Goal: Obtain resource: Download file/media

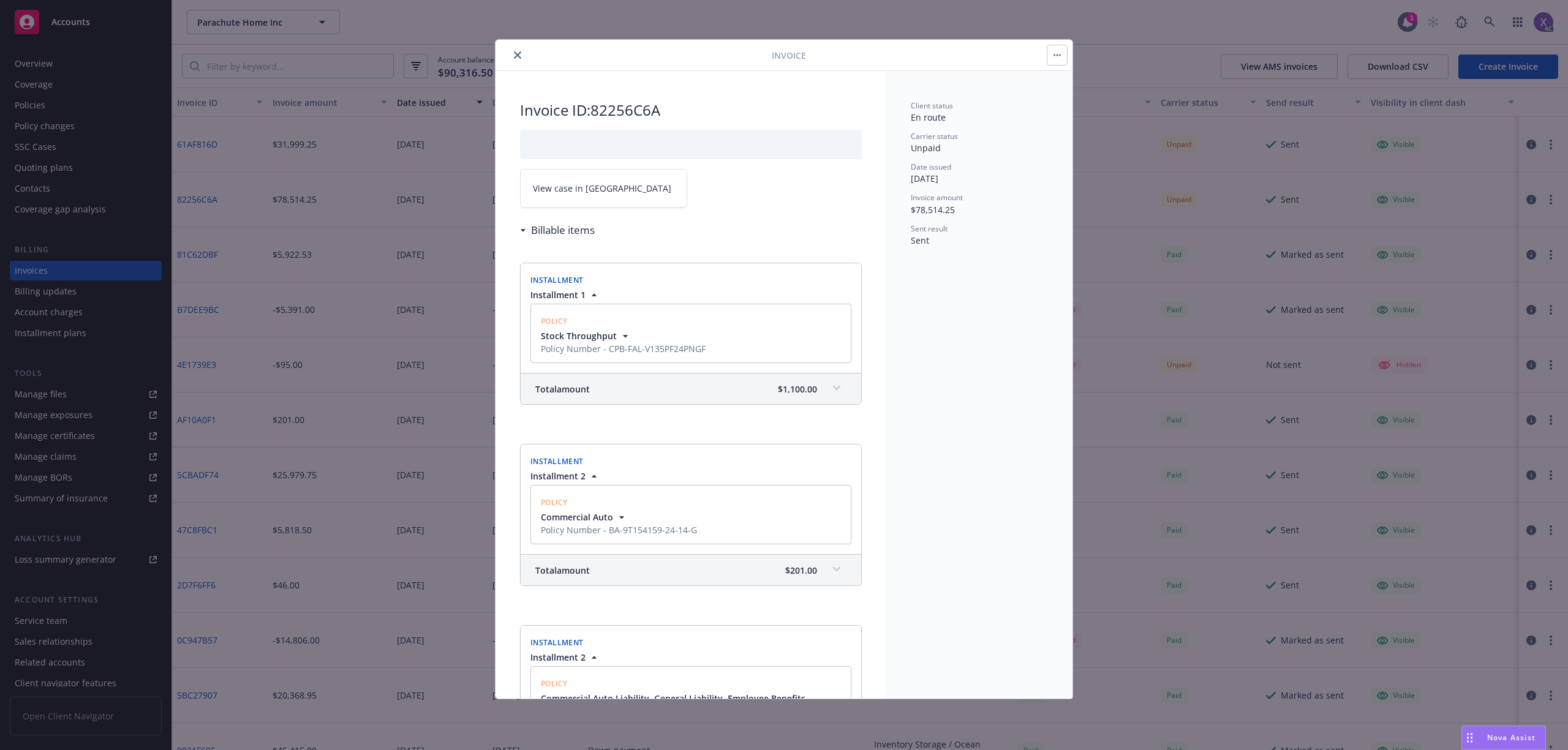
click at [516, 58] on icon "close" at bounding box center [518, 55] width 8 height 8
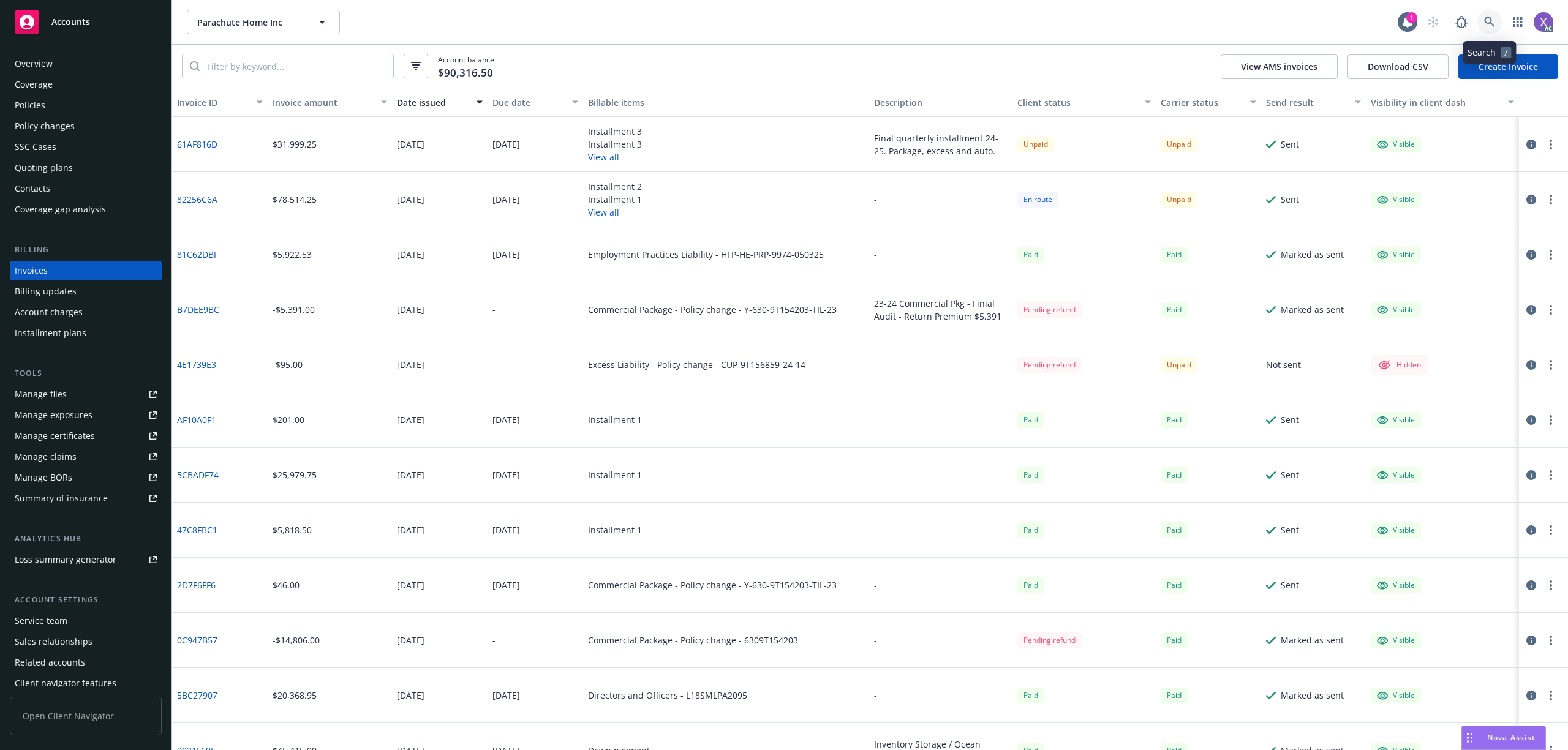
click at [1493, 21] on icon at bounding box center [1489, 21] width 11 height 11
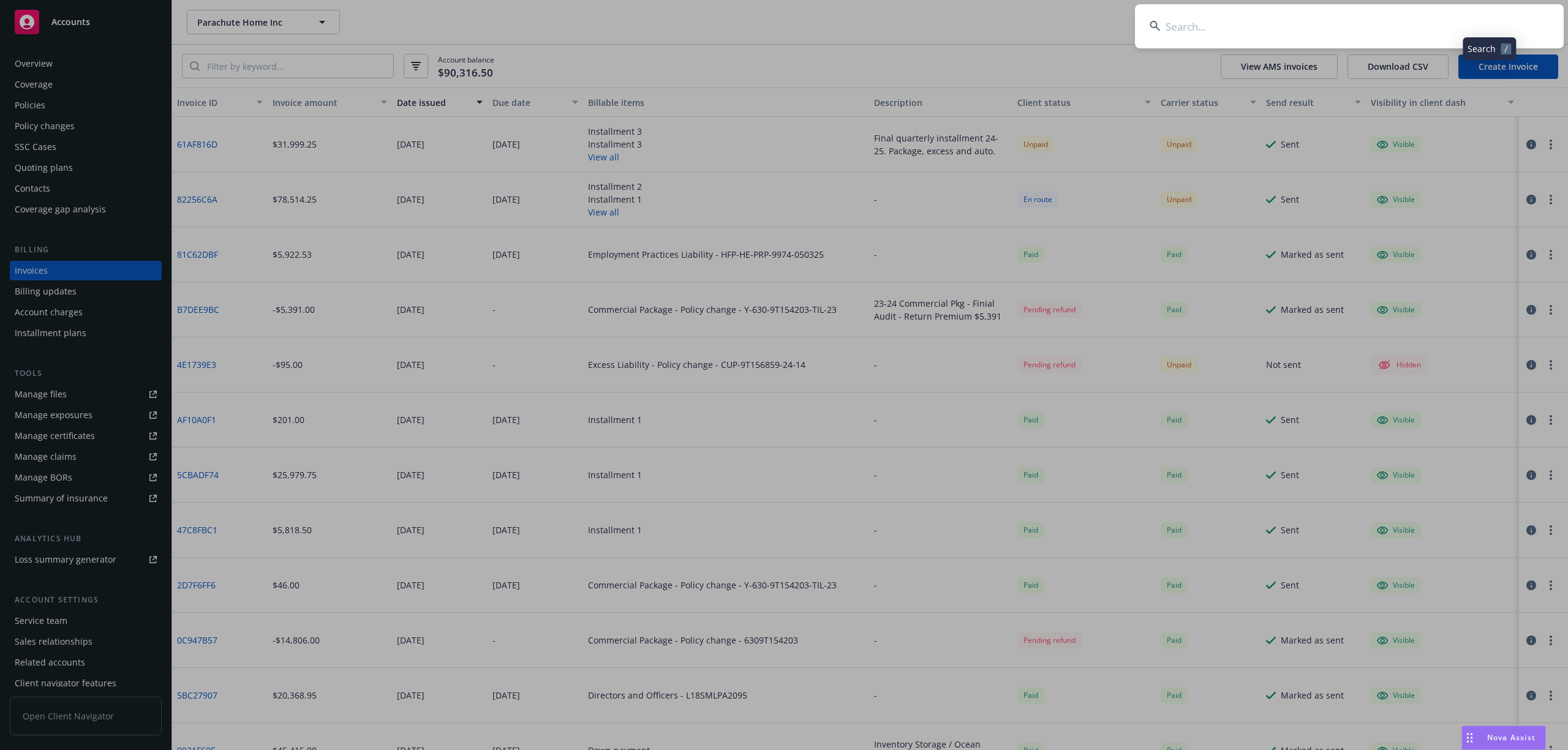
click at [1361, 21] on input at bounding box center [1348, 26] width 429 height 45
type input "Advantest America"
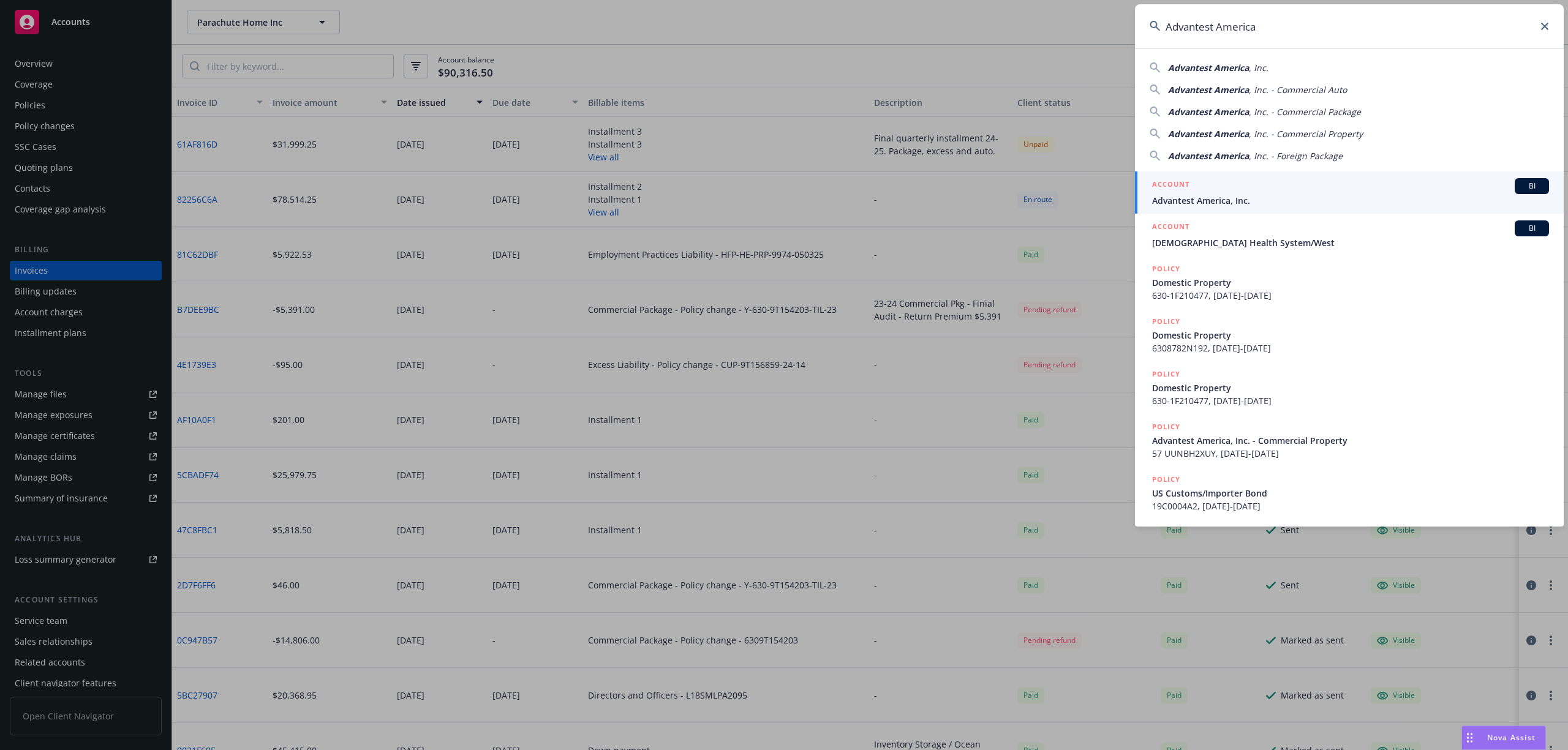
click at [1246, 191] on div "ACCOUNT BI" at bounding box center [1350, 186] width 397 height 15
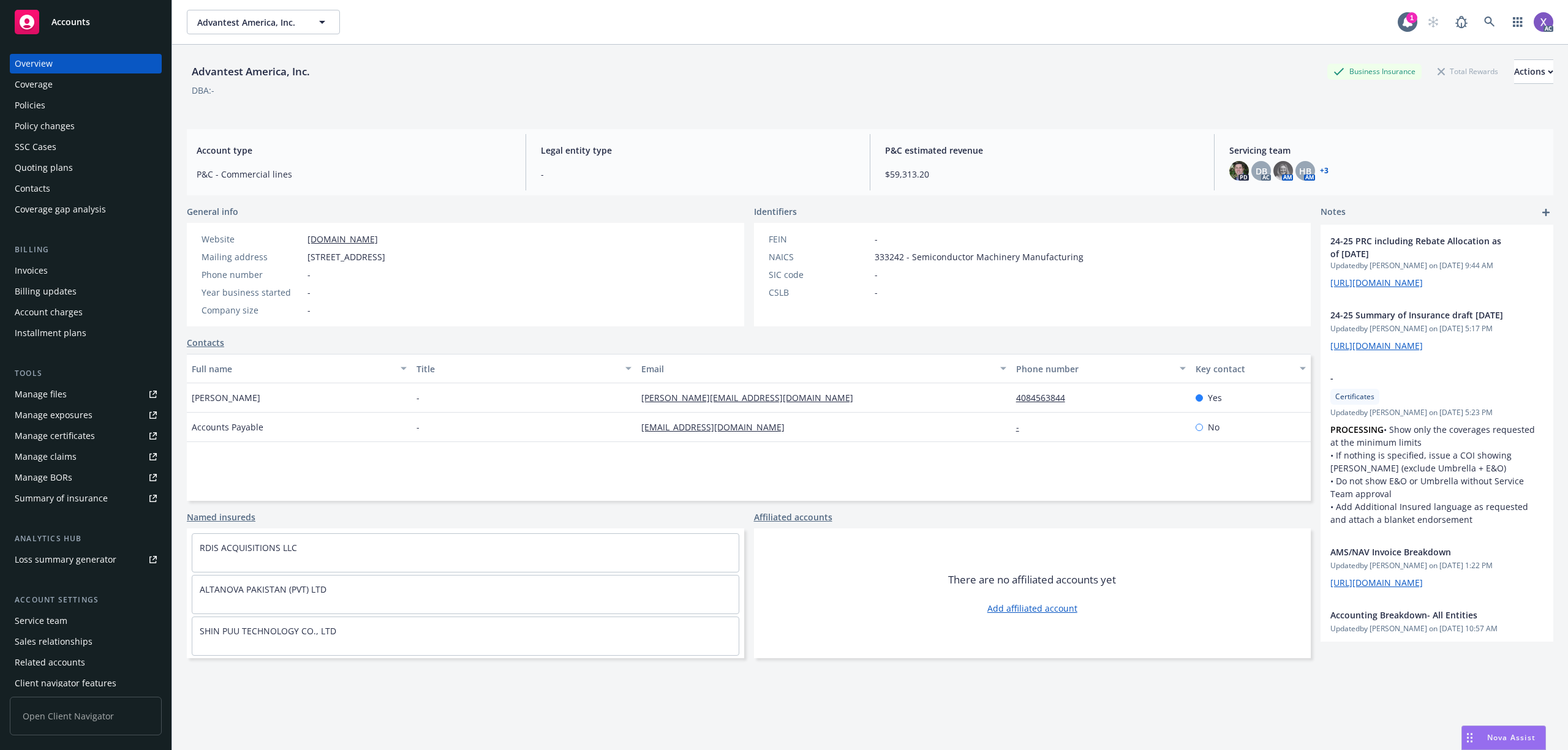
click at [35, 270] on div "Invoices" at bounding box center [31, 271] width 33 height 19
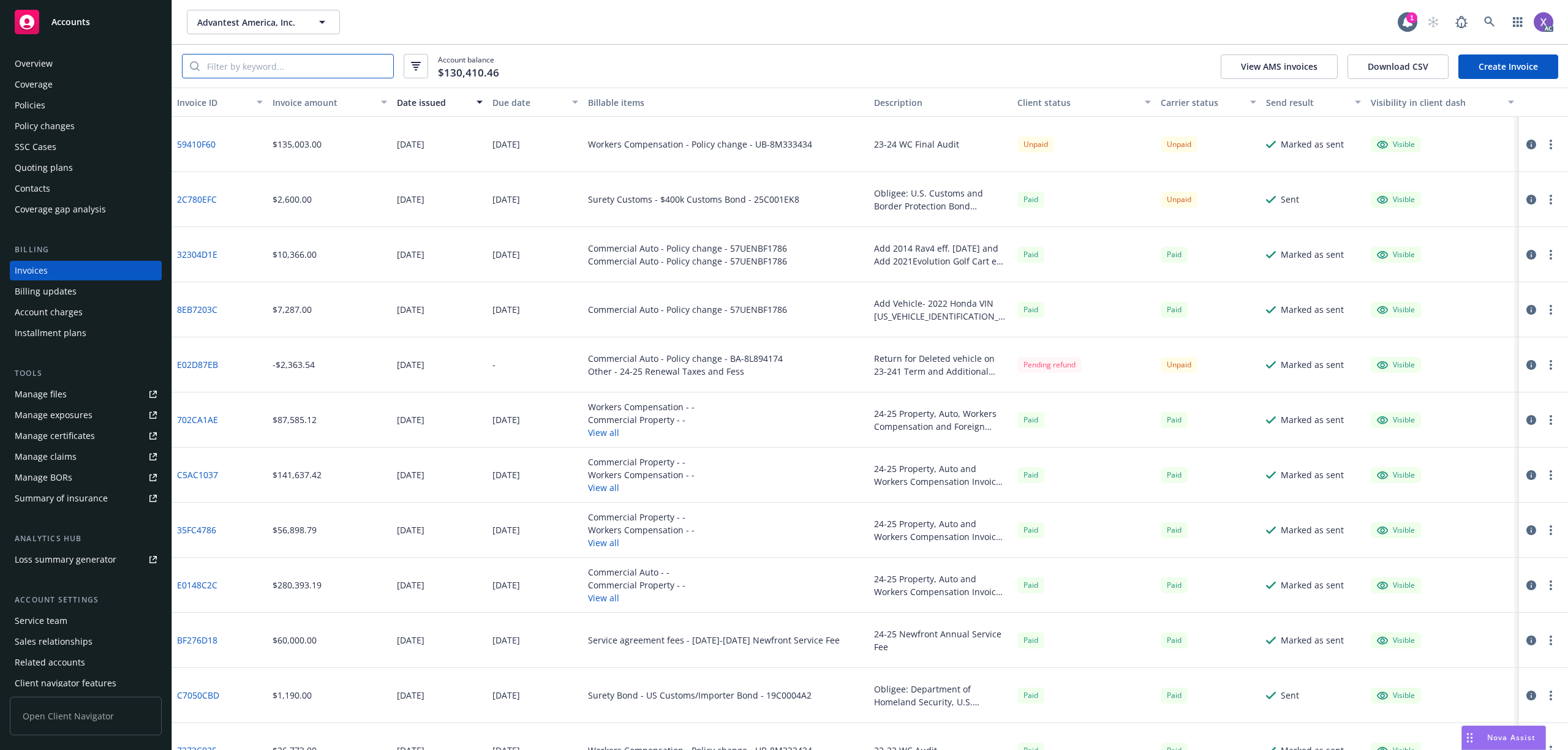
click at [327, 70] on input "search" at bounding box center [296, 66] width 193 height 23
paste input "E02D87EB"
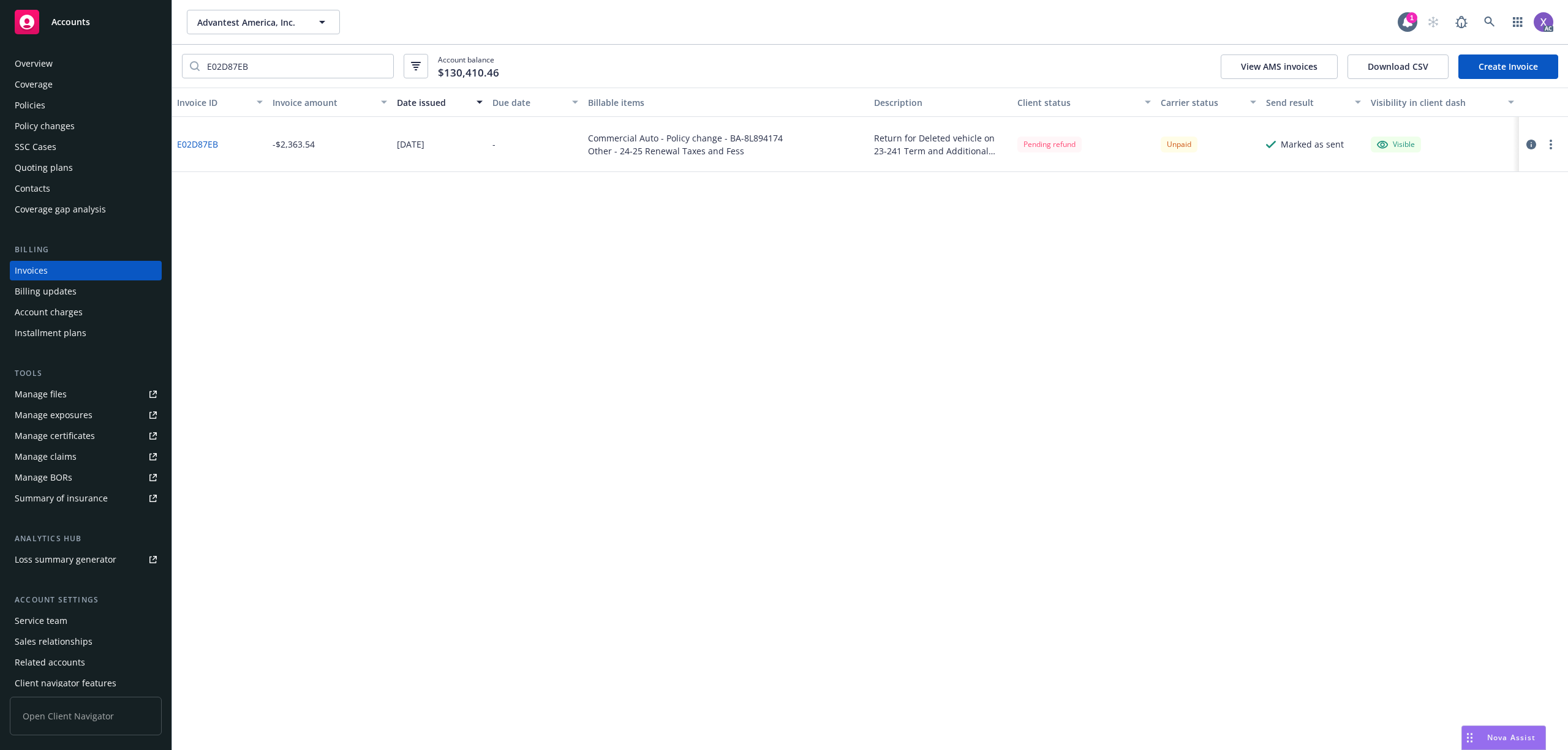
click at [207, 141] on link "E02D87EB" at bounding box center [197, 143] width 41 height 13
click at [256, 63] on input "E02D87EB" at bounding box center [296, 66] width 193 height 23
type input "E"
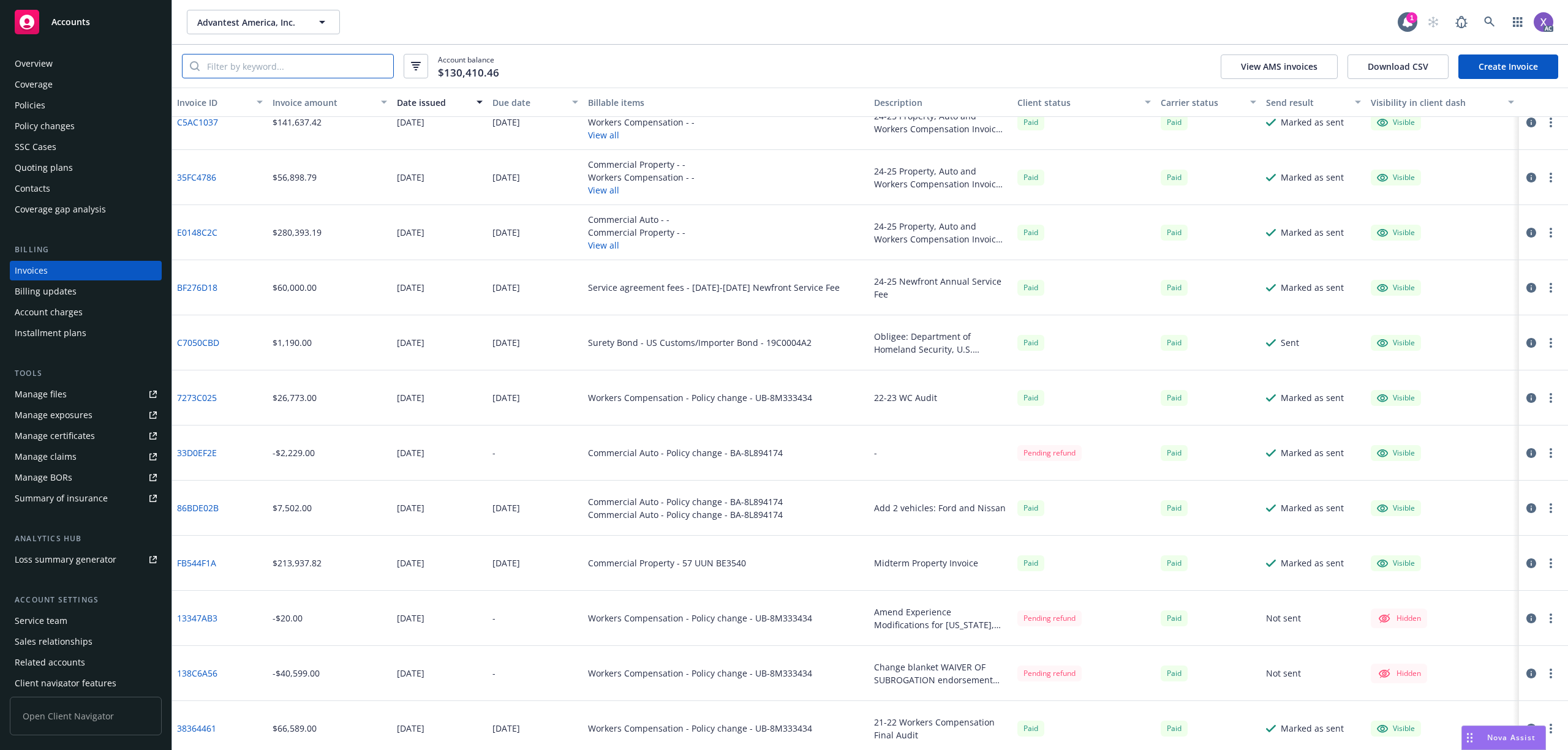
scroll to position [359, 0]
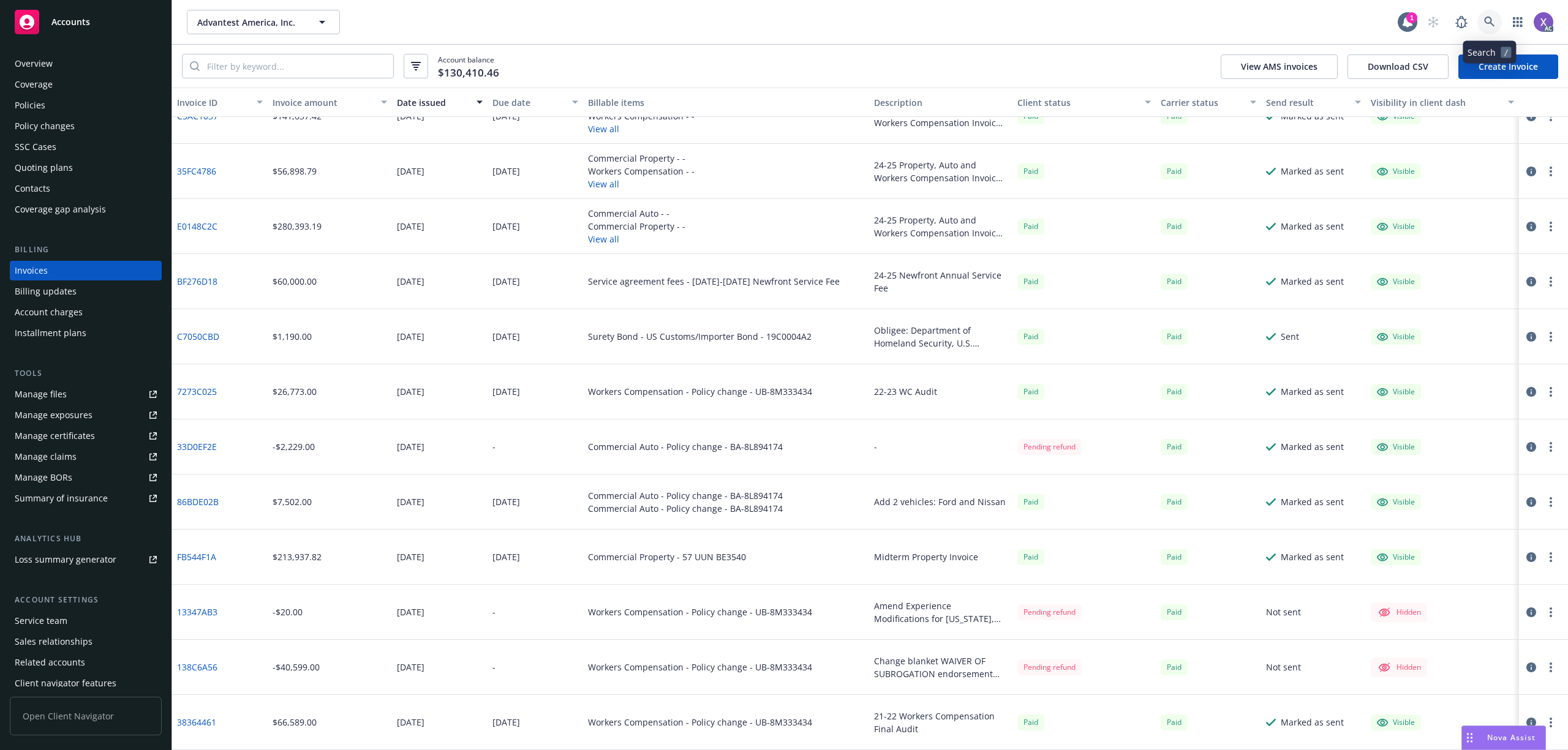
click at [1489, 18] on icon at bounding box center [1489, 21] width 11 height 11
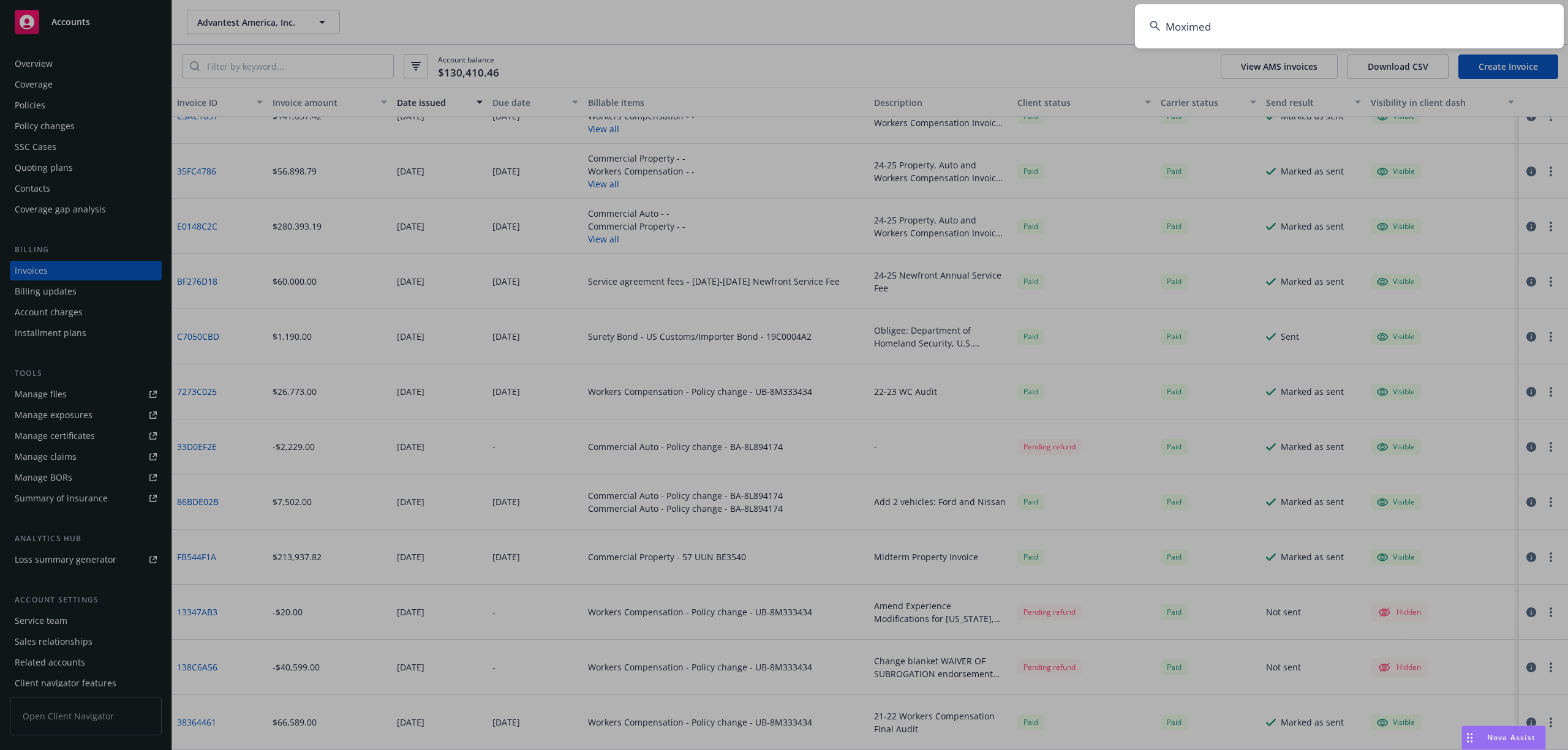
click at [1321, 22] on input "Moximed" at bounding box center [1348, 26] width 429 height 45
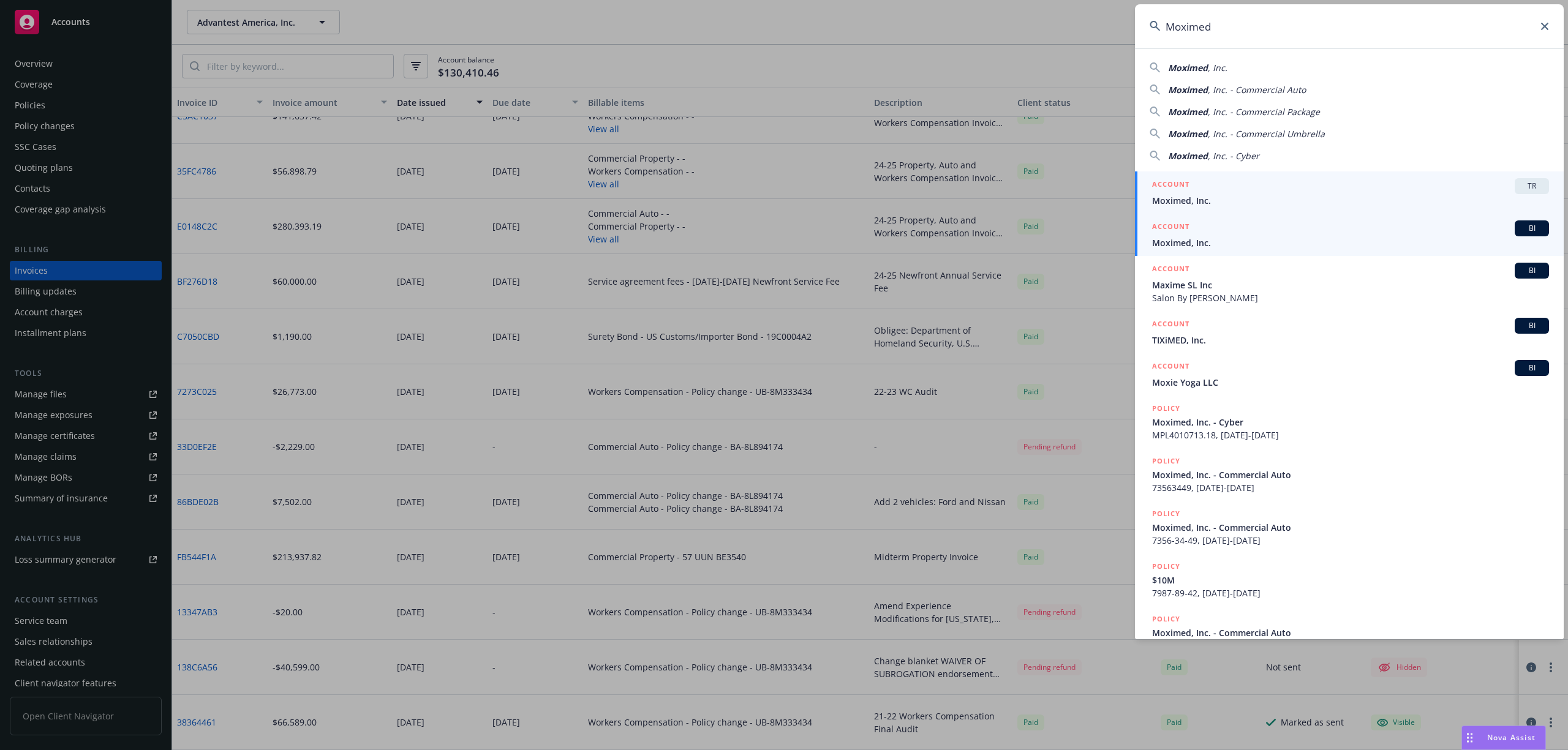
type input "Moximed"
click at [1207, 243] on span "Moximed, Inc." at bounding box center [1350, 242] width 397 height 13
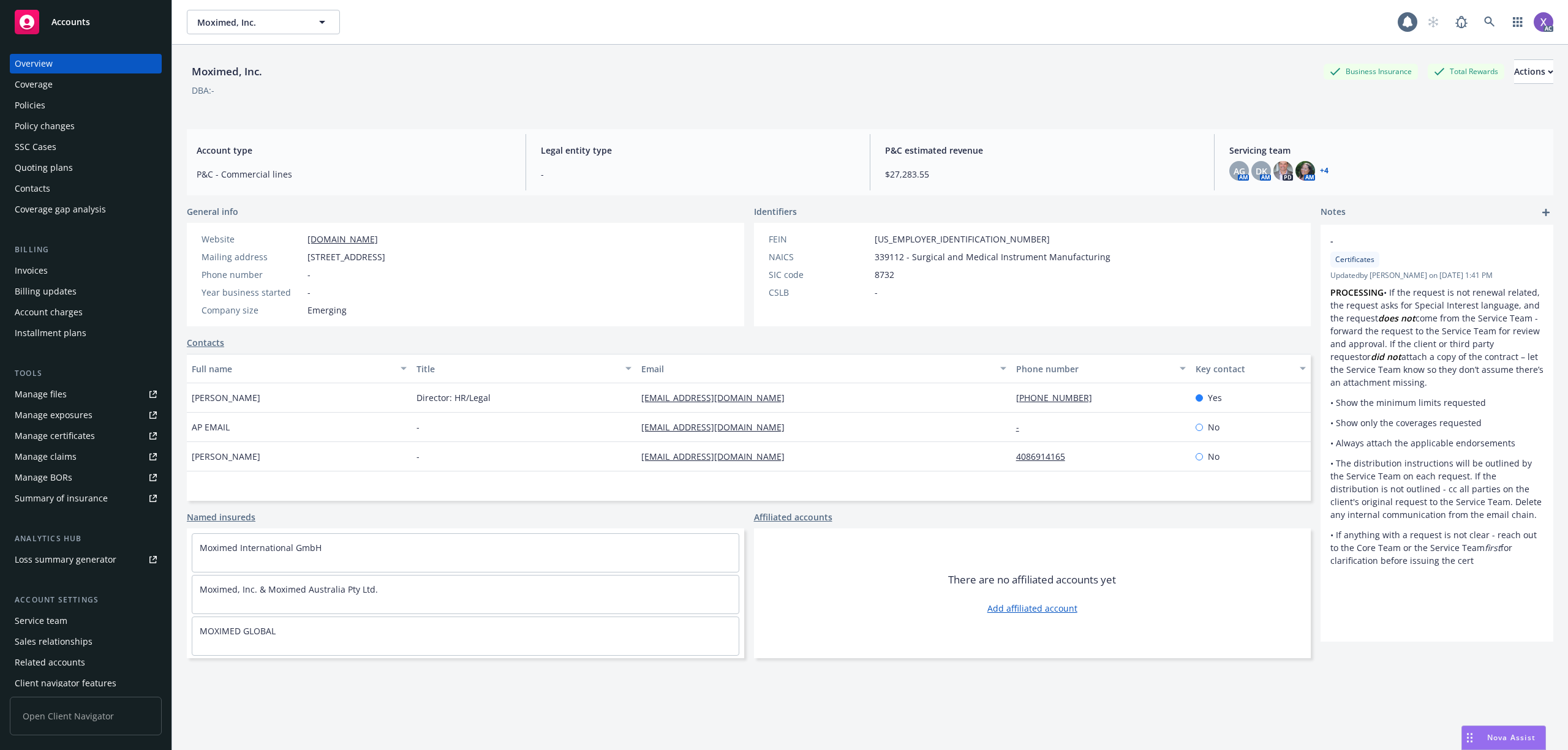
click at [44, 278] on div "Invoices" at bounding box center [31, 271] width 33 height 19
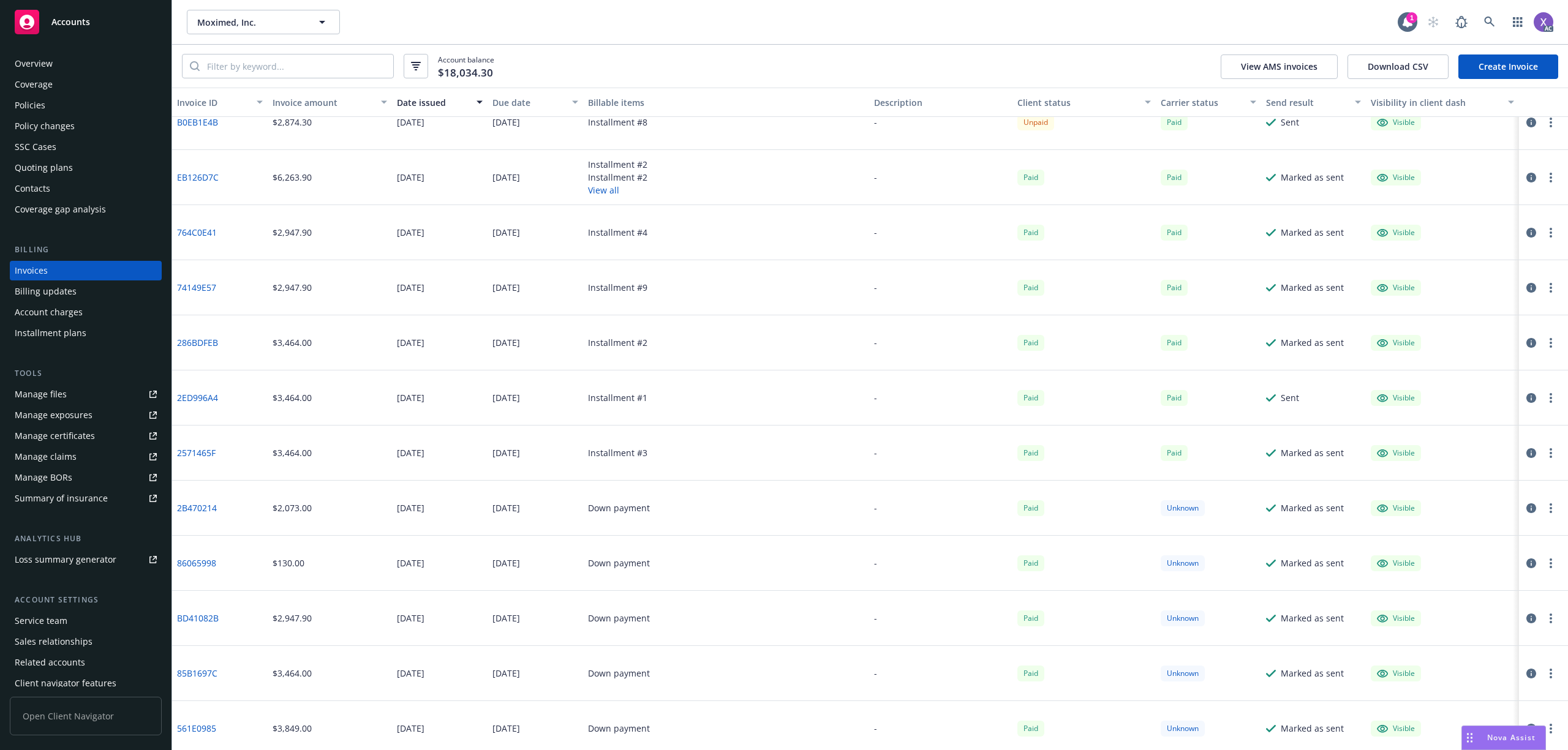
scroll to position [1186, 0]
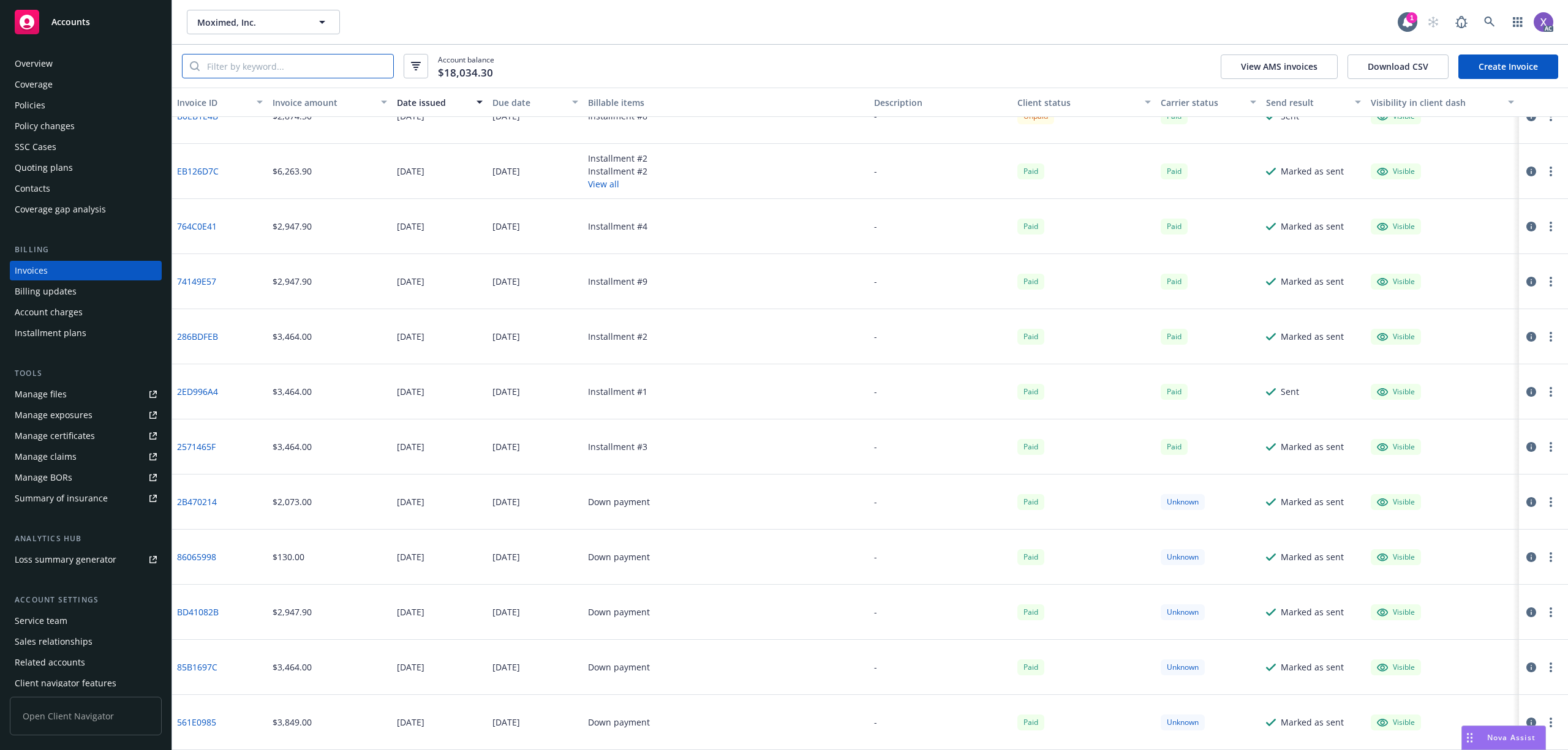
click at [257, 68] on input "search" at bounding box center [296, 66] width 193 height 23
click at [211, 610] on link "764C0E41" at bounding box center [196, 612] width 40 height 13
click at [256, 73] on input "zpp" at bounding box center [296, 66] width 193 height 23
click at [191, 70] on icon "Search" at bounding box center [194, 66] width 10 height 10
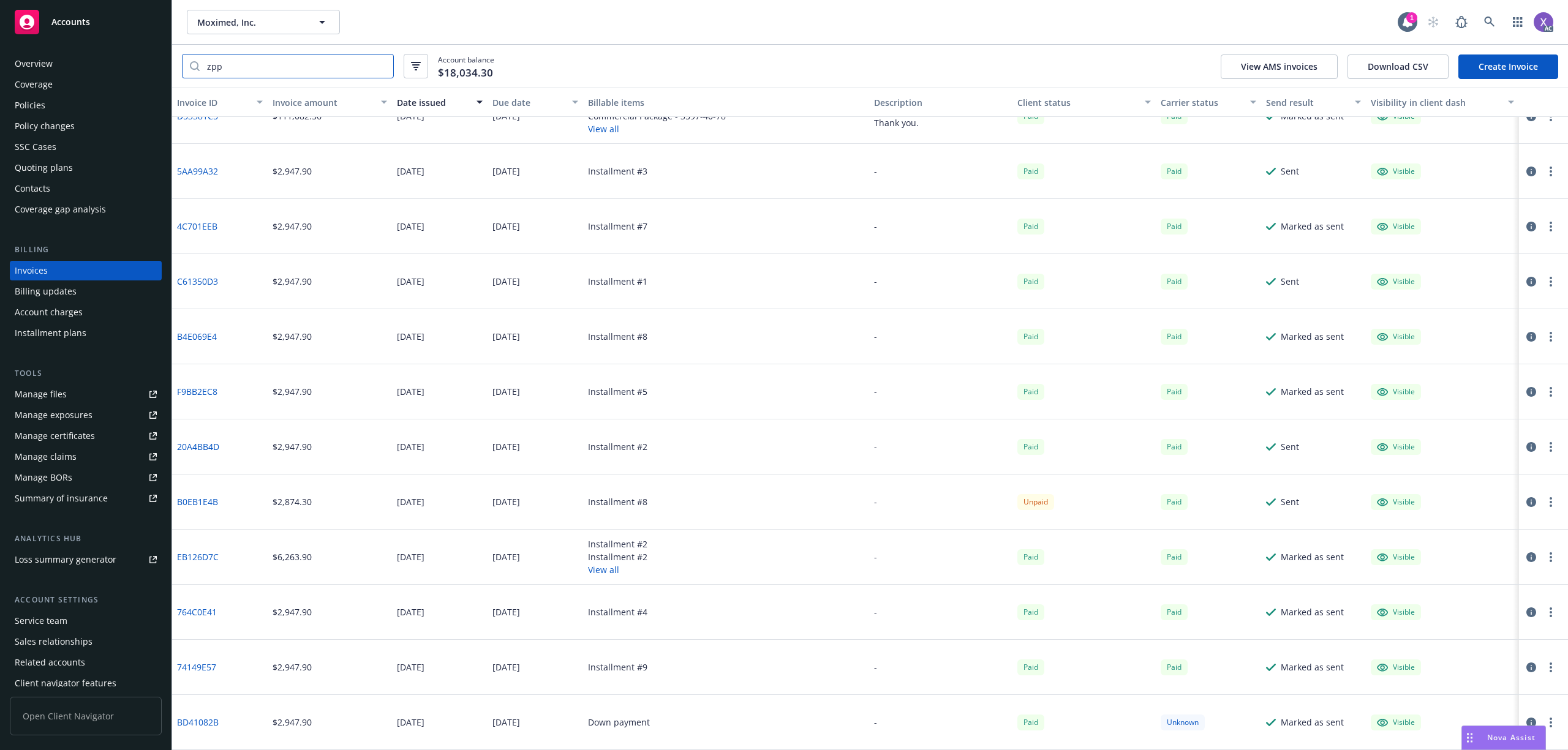
drag, startPoint x: 230, startPoint y: 73, endPoint x: 163, endPoint y: 70, distance: 67.1
click at [163, 70] on div "Accounts Overview Coverage Policies Policy changes SSC Cases Quoting plans Cont…" at bounding box center [784, 375] width 1568 height 750
paste input "ZPP 41N54633"
click at [1261, 70] on button "View AMS invoices" at bounding box center [1279, 66] width 117 height 24
drag, startPoint x: 222, startPoint y: 70, endPoint x: 153, endPoint y: 65, distance: 69.2
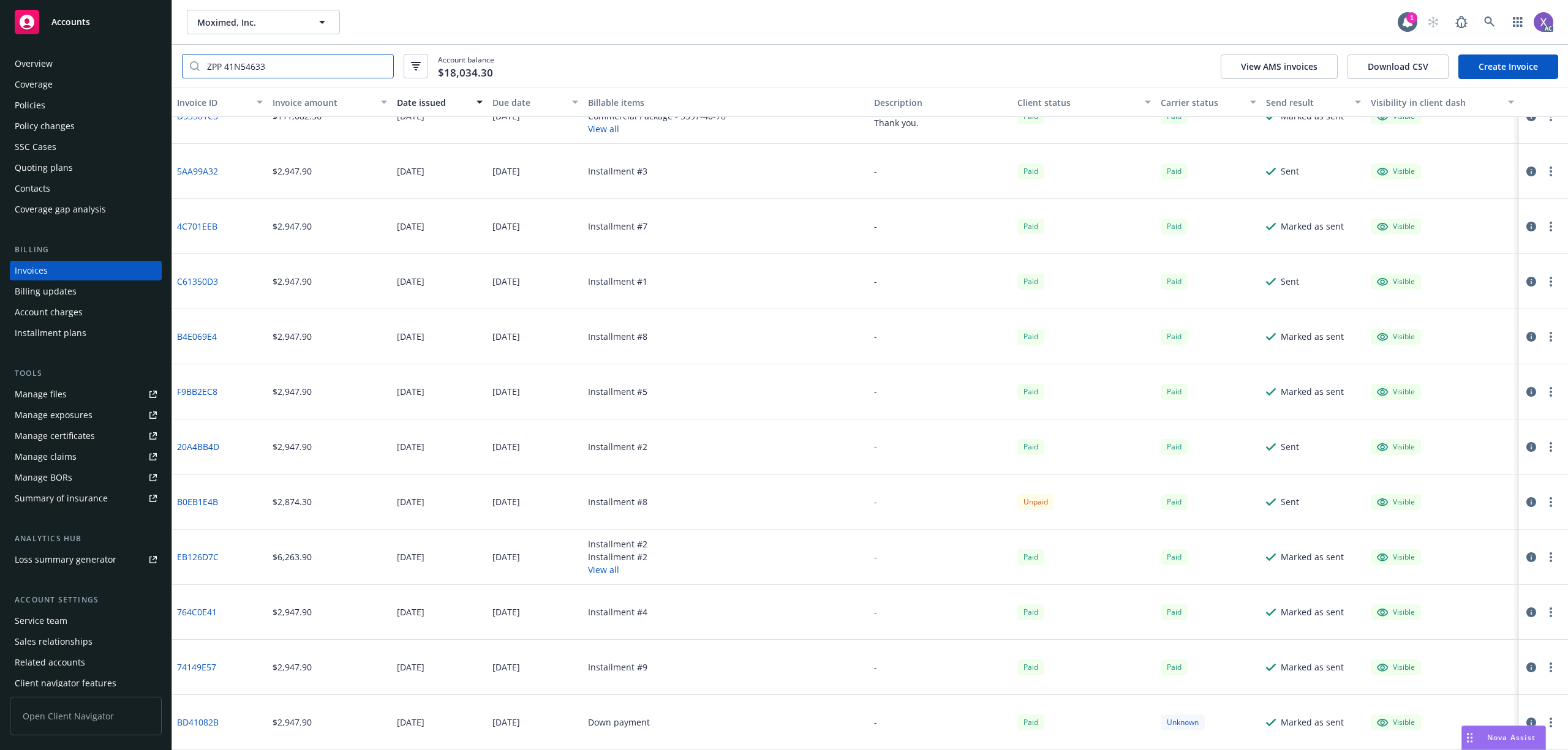
click at [153, 65] on div "Accounts Overview Coverage Policies Policy changes SSC Cases Quoting plans Cont…" at bounding box center [784, 375] width 1568 height 750
paste input "D53381C5"
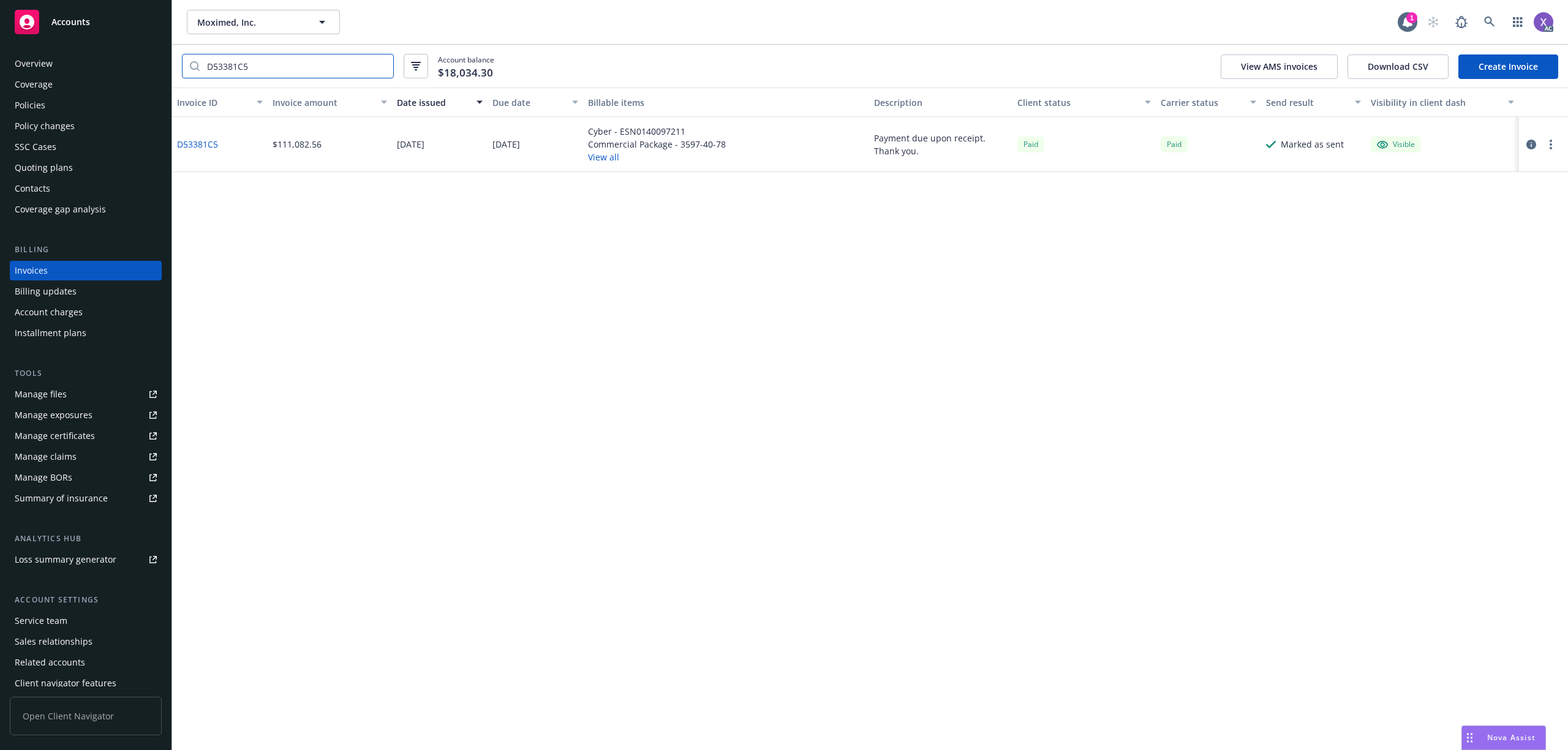
type input "D53381C5"
click at [194, 138] on link "D53381C5" at bounding box center [197, 143] width 41 height 13
click at [1380, 70] on button "Download CSV" at bounding box center [1398, 66] width 101 height 24
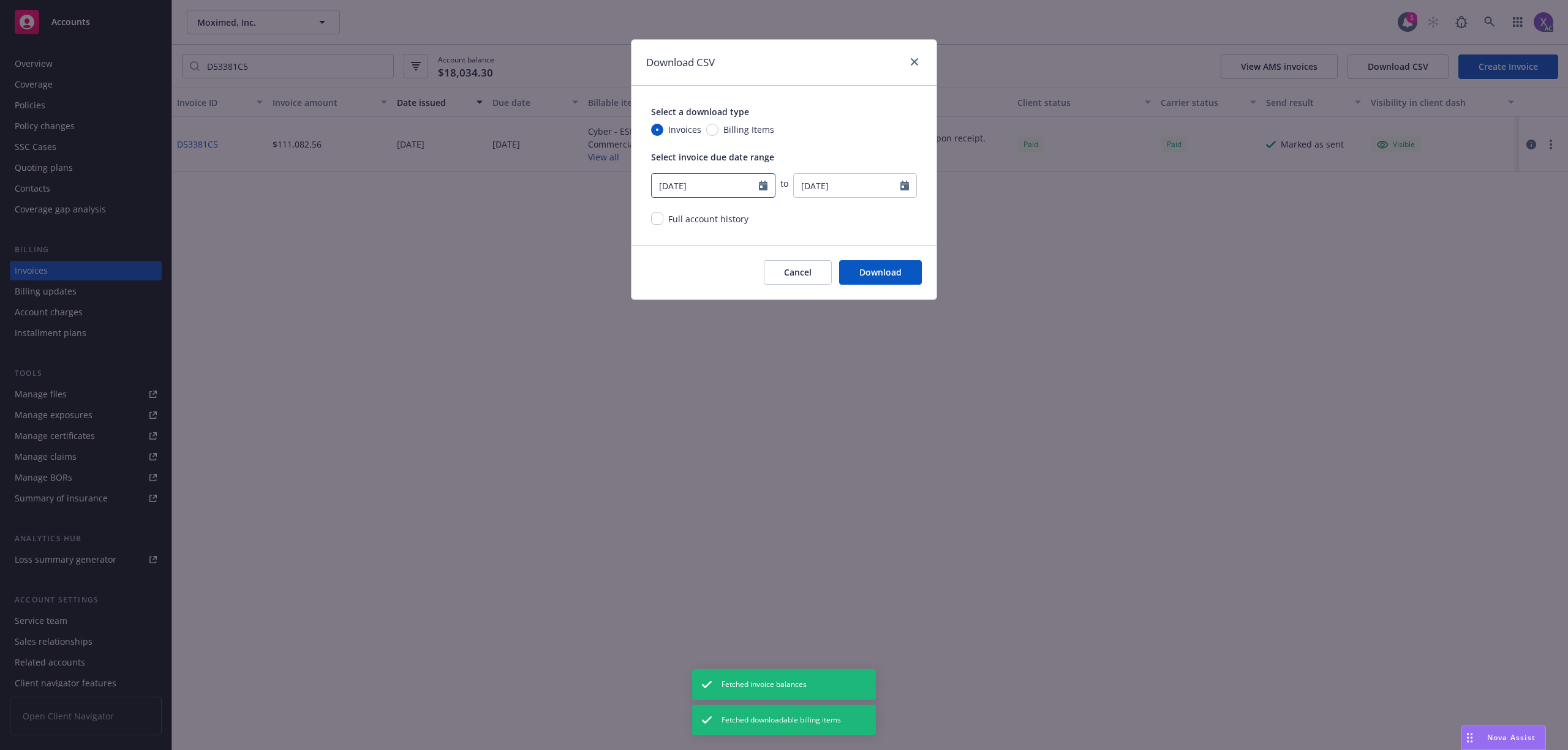
click at [760, 187] on icon "Calendar" at bounding box center [762, 186] width 9 height 10
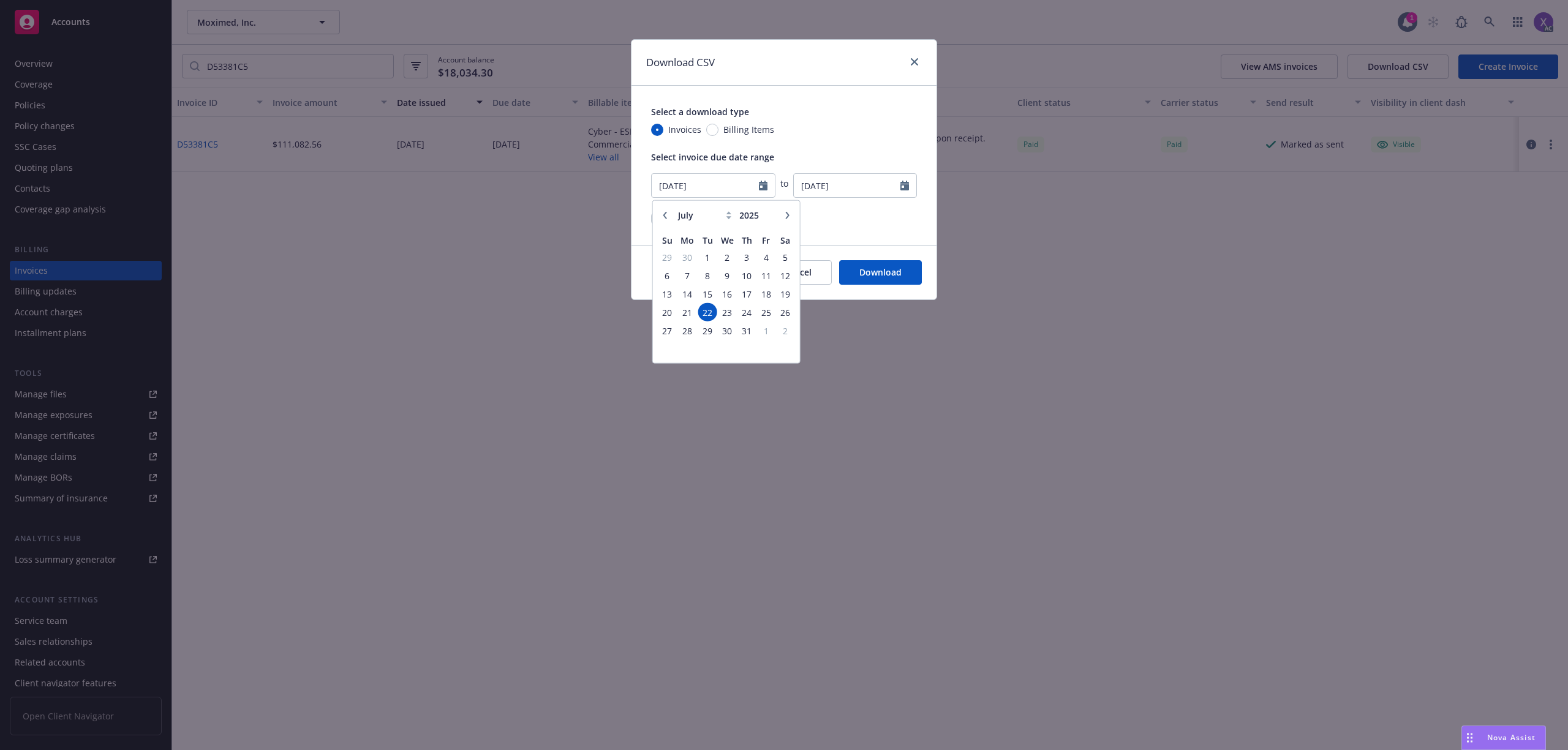
click at [788, 215] on icon "button" at bounding box center [787, 215] width 4 height 8
select select "8"
click at [751, 216] on input "2025" at bounding box center [756, 215] width 40 height 13
click at [772, 223] on div "January February March April May June July August September October November [D…" at bounding box center [725, 216] width 107 height 19
click at [770, 217] on input "2024" at bounding box center [756, 215] width 40 height 13
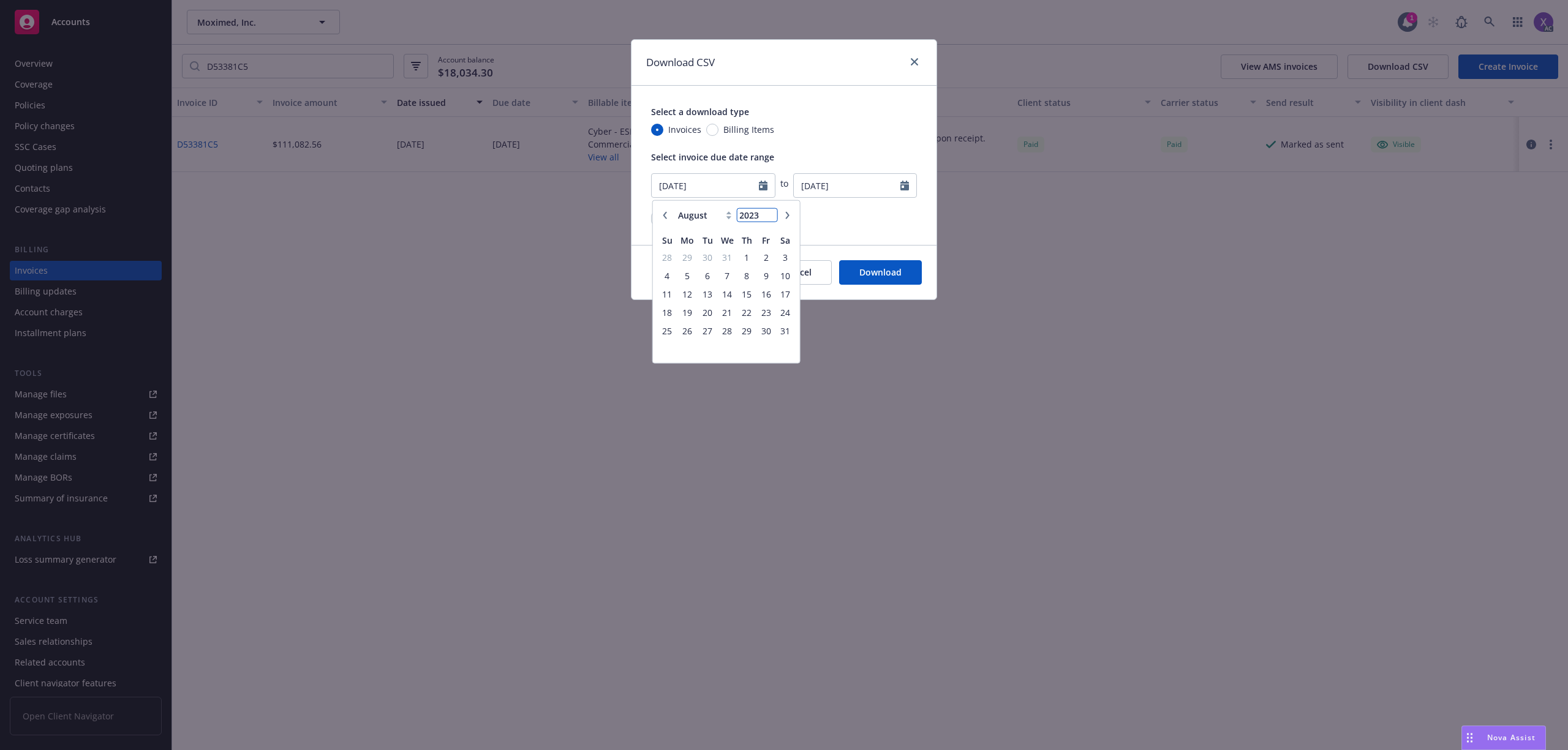
type input "2023"
click at [770, 217] on input "2023" at bounding box center [756, 215] width 40 height 13
click at [660, 216] on button "button" at bounding box center [665, 215] width 15 height 15
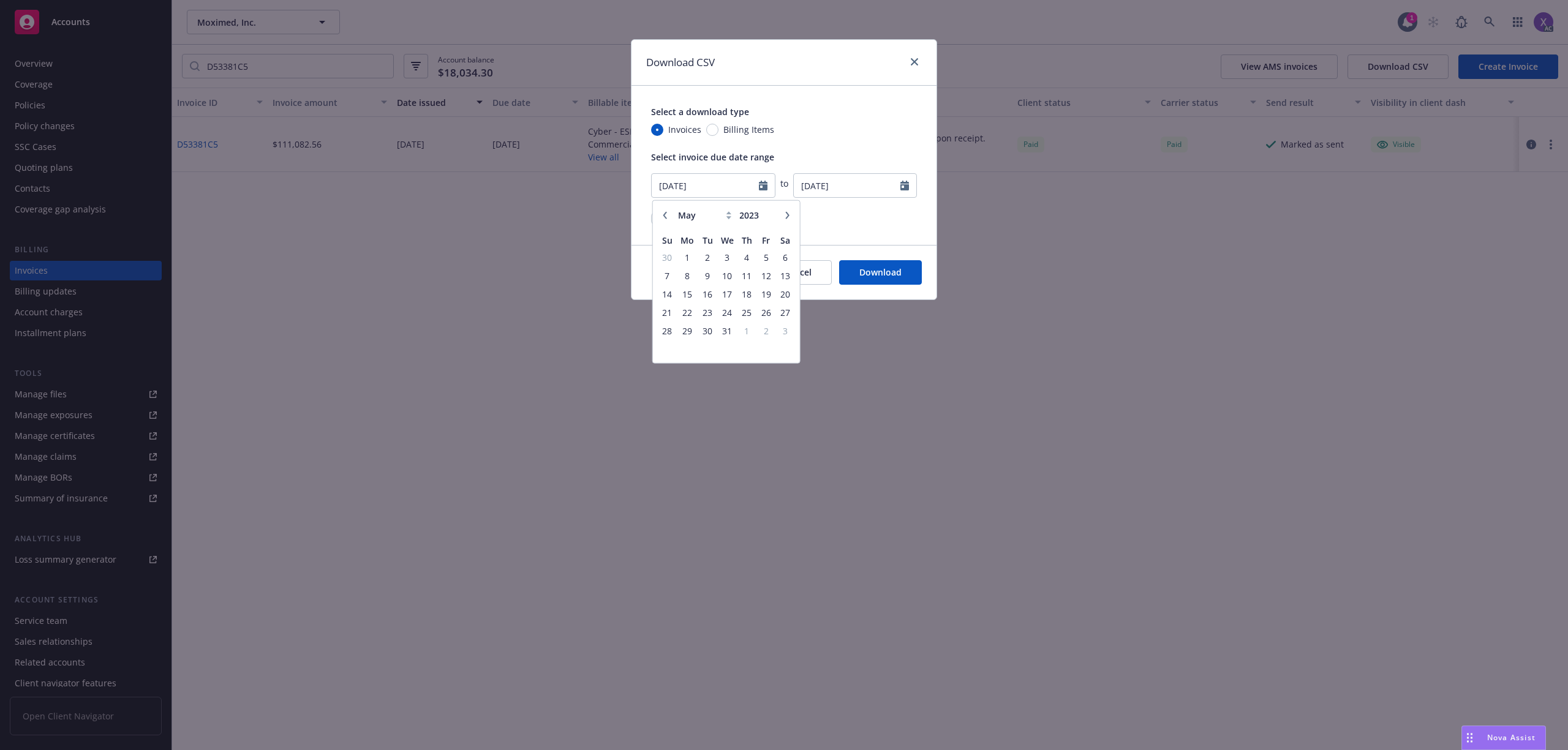
click at [660, 216] on button "button" at bounding box center [665, 215] width 15 height 15
select select "3"
click at [858, 241] on div "Select a download type Invoices Billing Items Select invoice due date range [DA…" at bounding box center [784, 165] width 305 height 160
click at [903, 189] on icon "Calendar" at bounding box center [904, 186] width 9 height 10
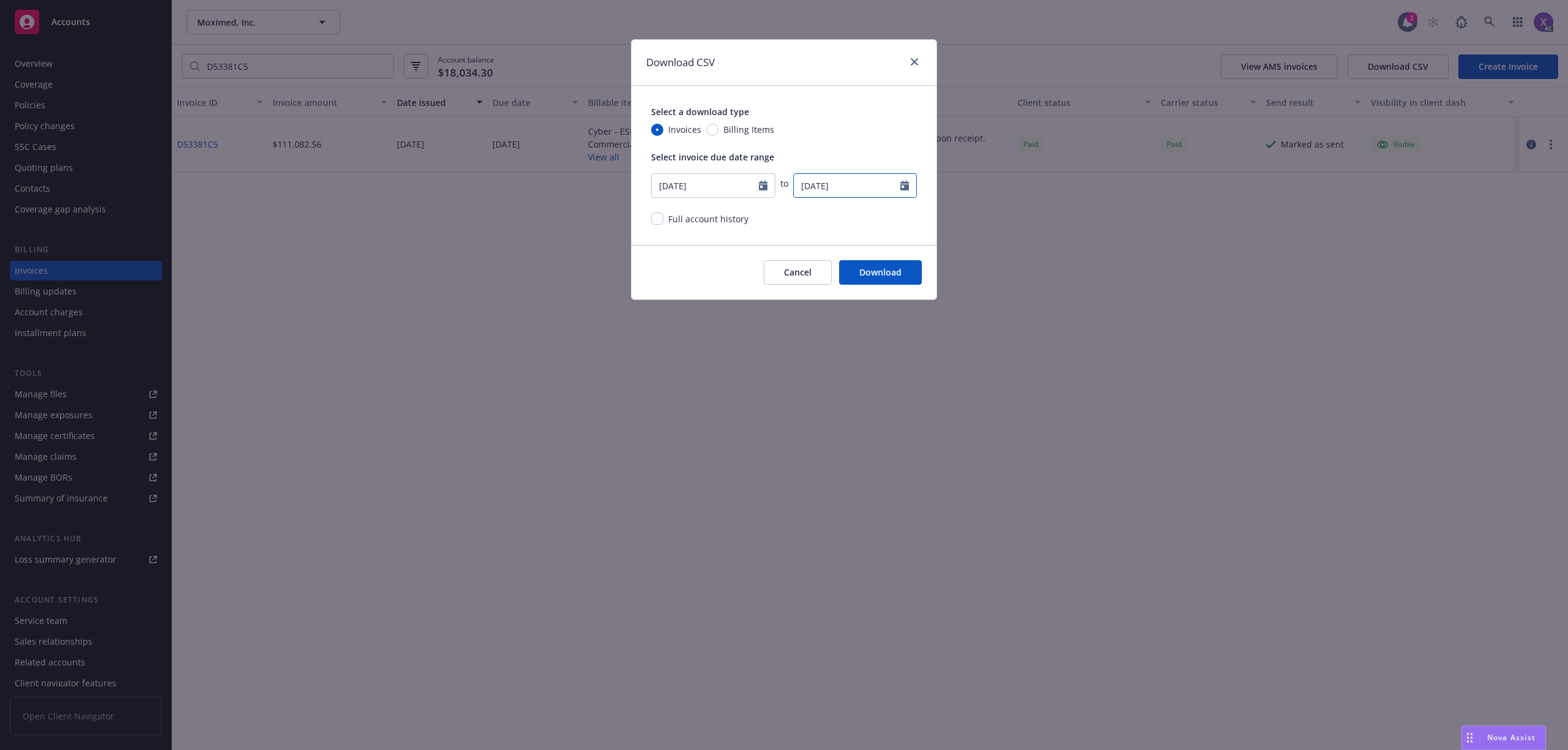
select select "8"
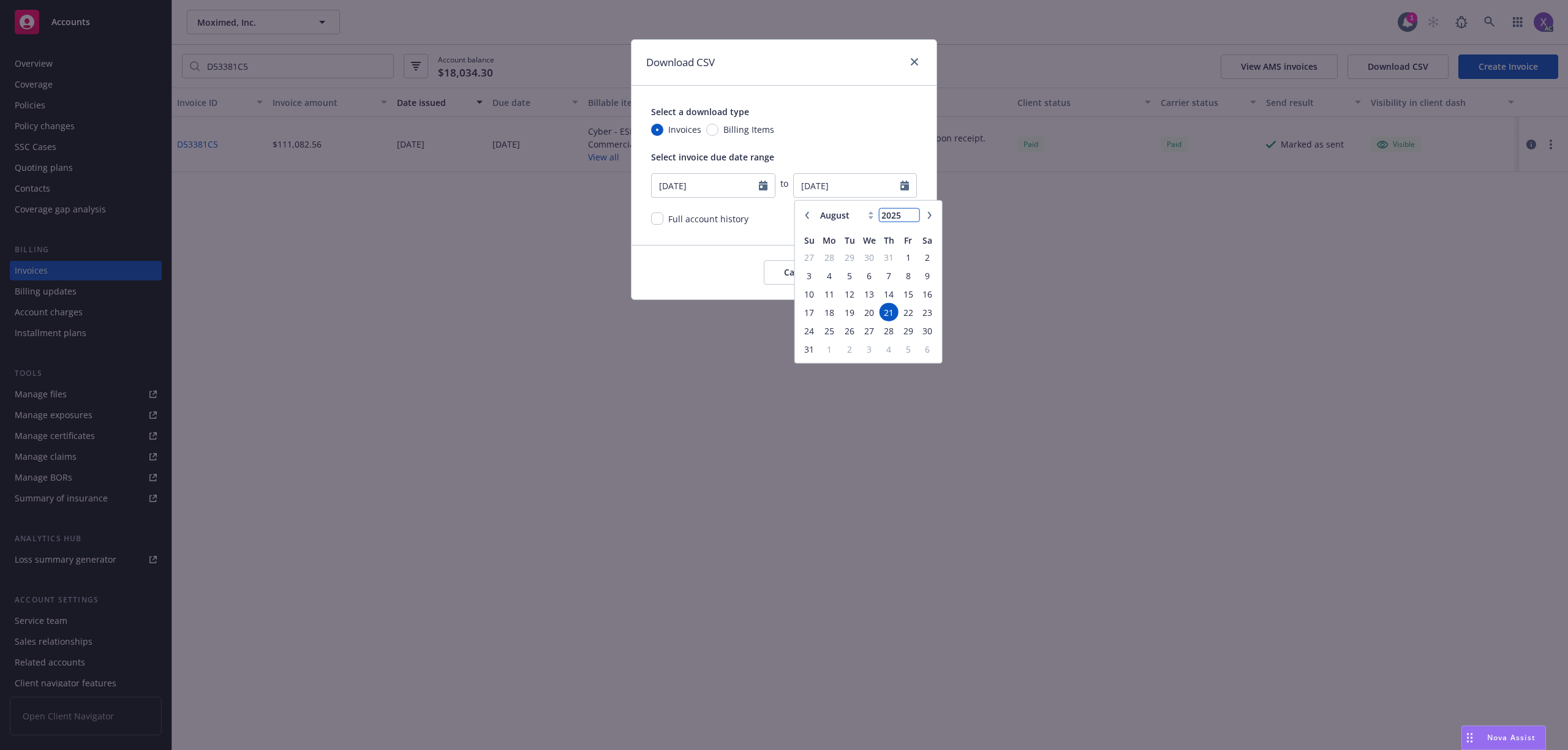
click at [908, 219] on input "2025" at bounding box center [898, 215] width 40 height 13
click at [912, 221] on input "2025" at bounding box center [898, 215] width 40 height 13
click at [915, 215] on input "2026" at bounding box center [898, 215] width 40 height 13
click at [910, 222] on input "2025" at bounding box center [898, 215] width 40 height 13
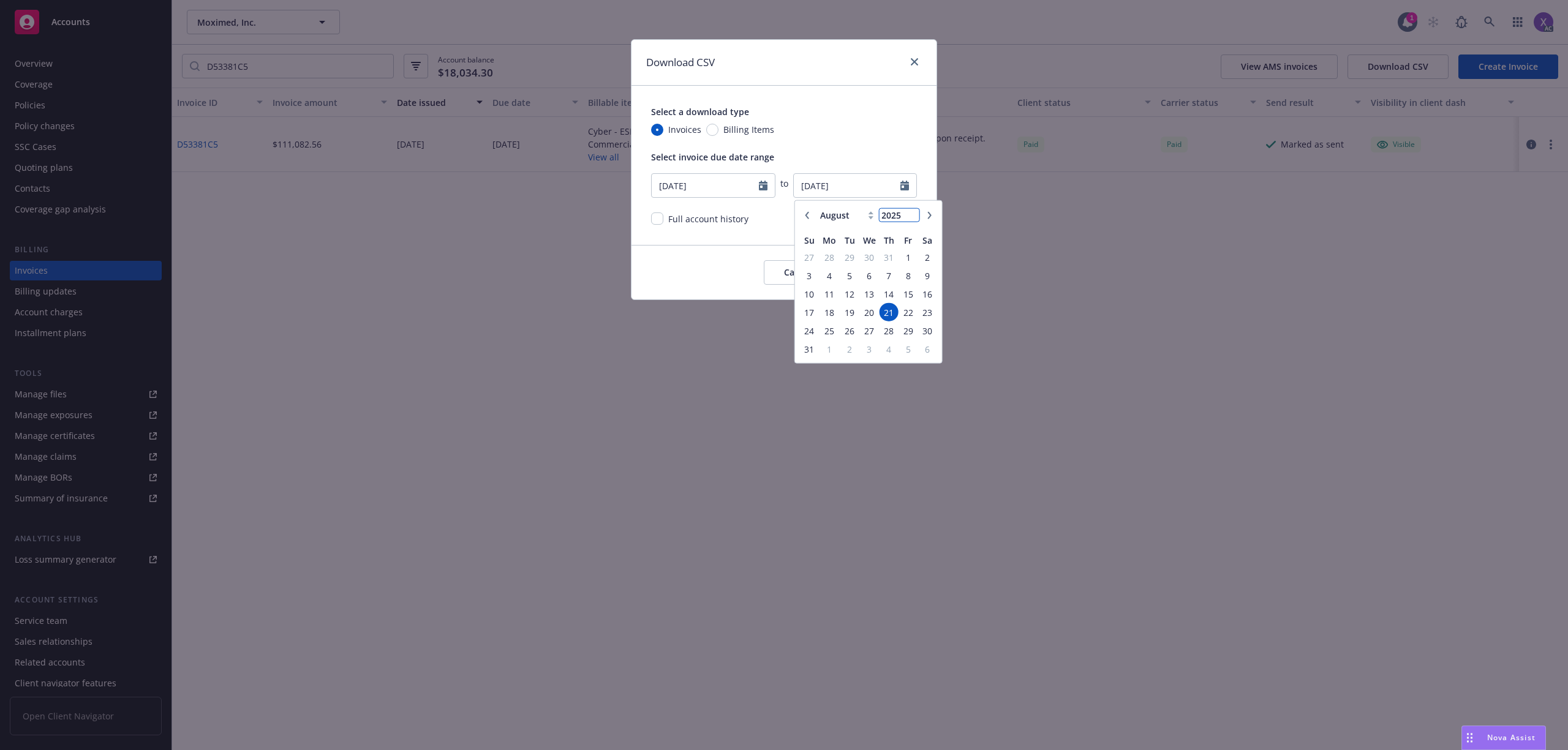
click at [910, 222] on input "2025" at bounding box center [898, 215] width 40 height 13
click at [911, 220] on input "2025" at bounding box center [898, 215] width 40 height 13
click at [912, 218] on input "2025" at bounding box center [898, 215] width 40 height 13
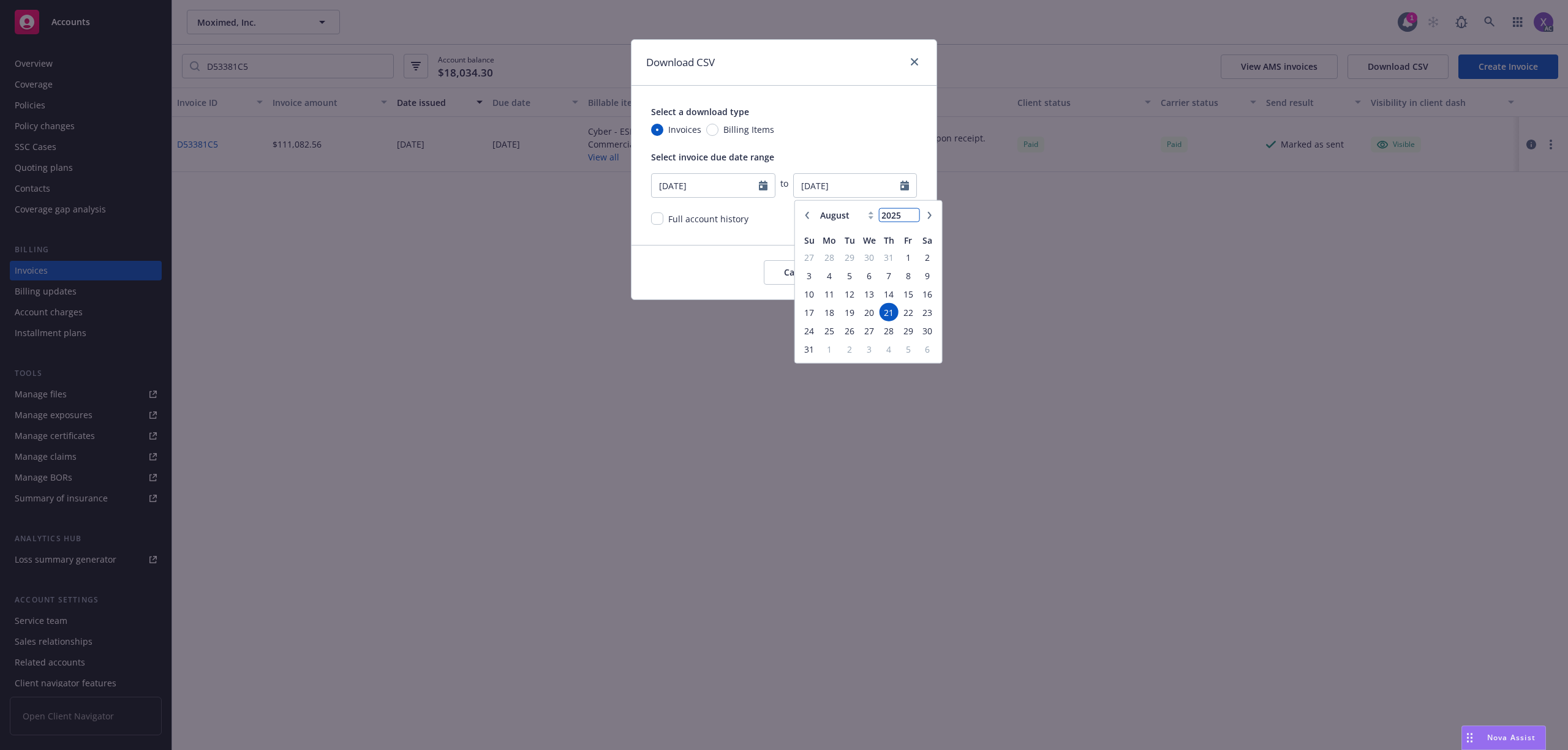
click at [895, 217] on input "2025" at bounding box center [898, 215] width 40 height 13
click at [911, 219] on input "2025" at bounding box center [898, 215] width 40 height 13
click at [903, 215] on input "2025" at bounding box center [898, 215] width 40 height 13
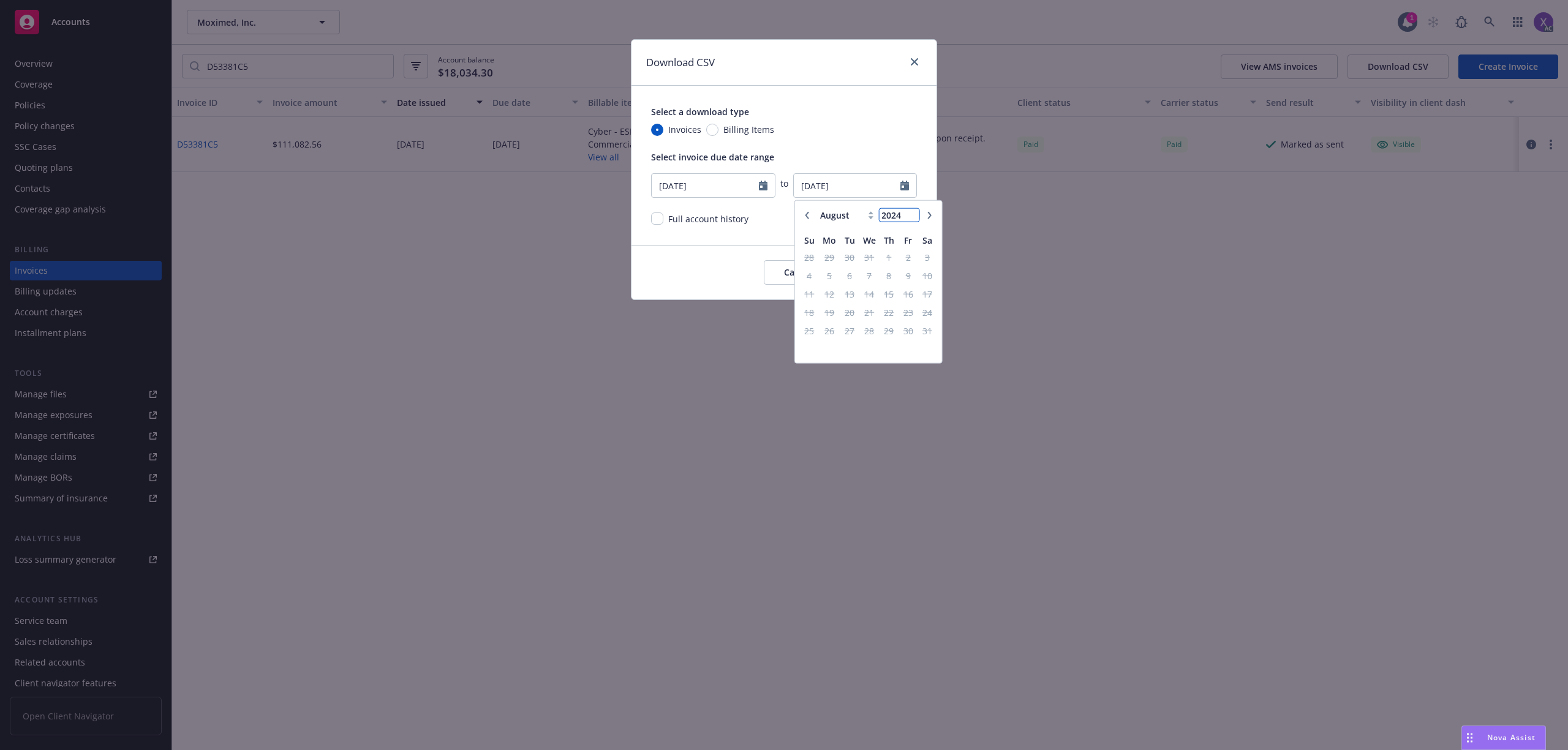
type input "2024"
click at [933, 212] on button "button" at bounding box center [929, 215] width 15 height 15
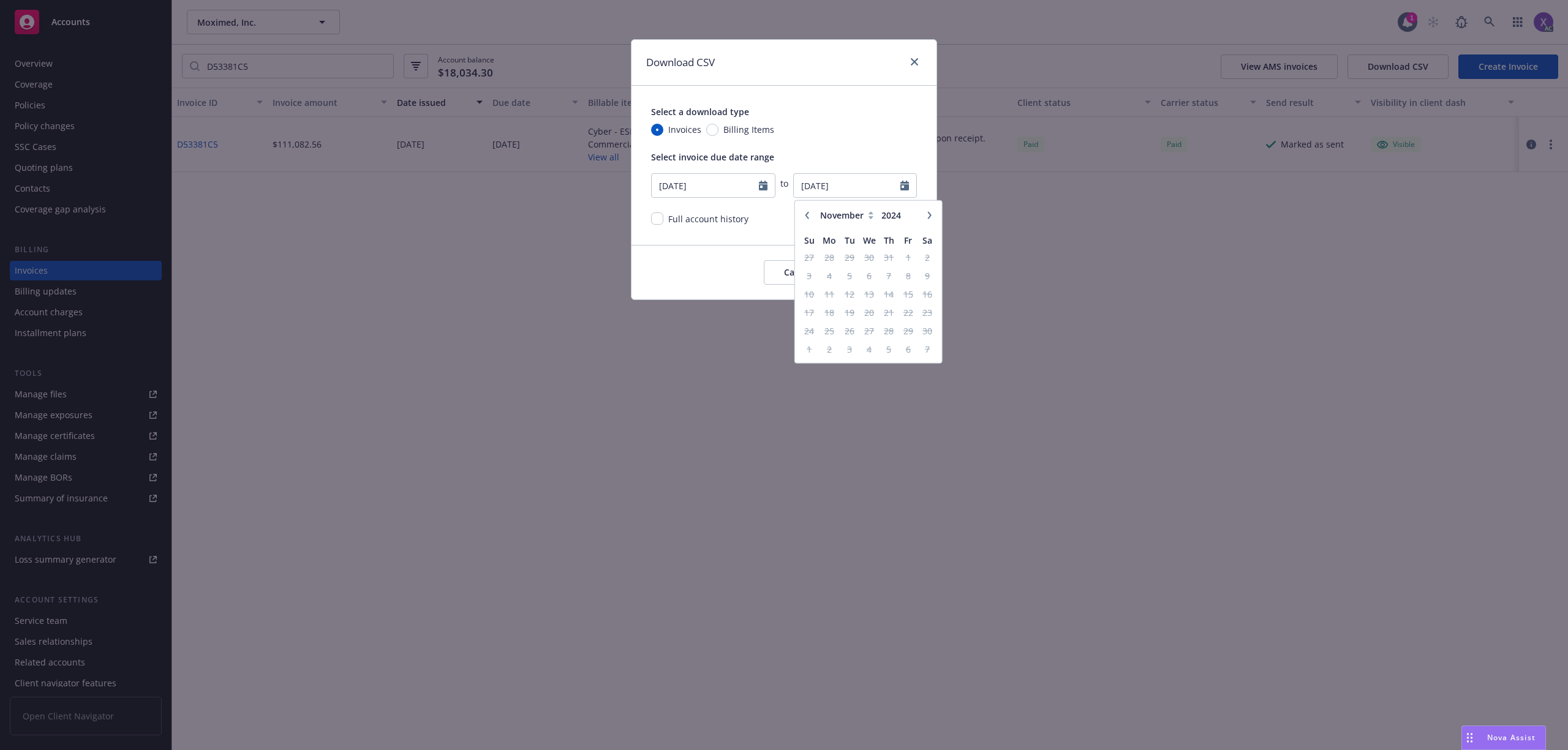
select select "12"
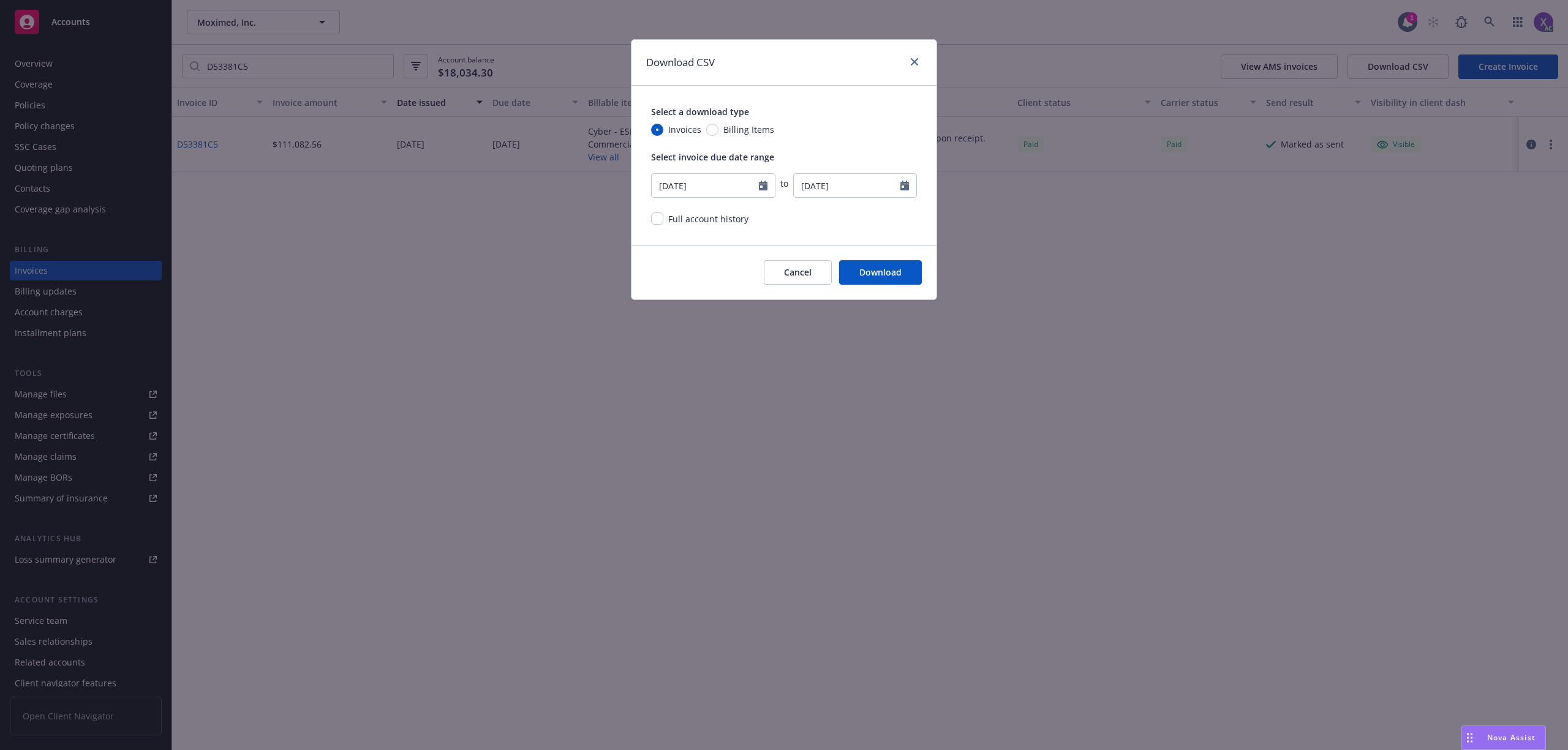
click at [875, 149] on div "Select a download type Invoices Billing Items Select invoice due date range [DA…" at bounding box center [784, 165] width 305 height 160
click at [809, 245] on div "Cancel Download" at bounding box center [784, 272] width 305 height 54
click at [663, 219] on input "checkbox" at bounding box center [657, 219] width 13 height 13
click at [761, 186] on icon "Calendar" at bounding box center [762, 186] width 9 height 10
click at [658, 214] on input "checkbox" at bounding box center [657, 219] width 13 height 13
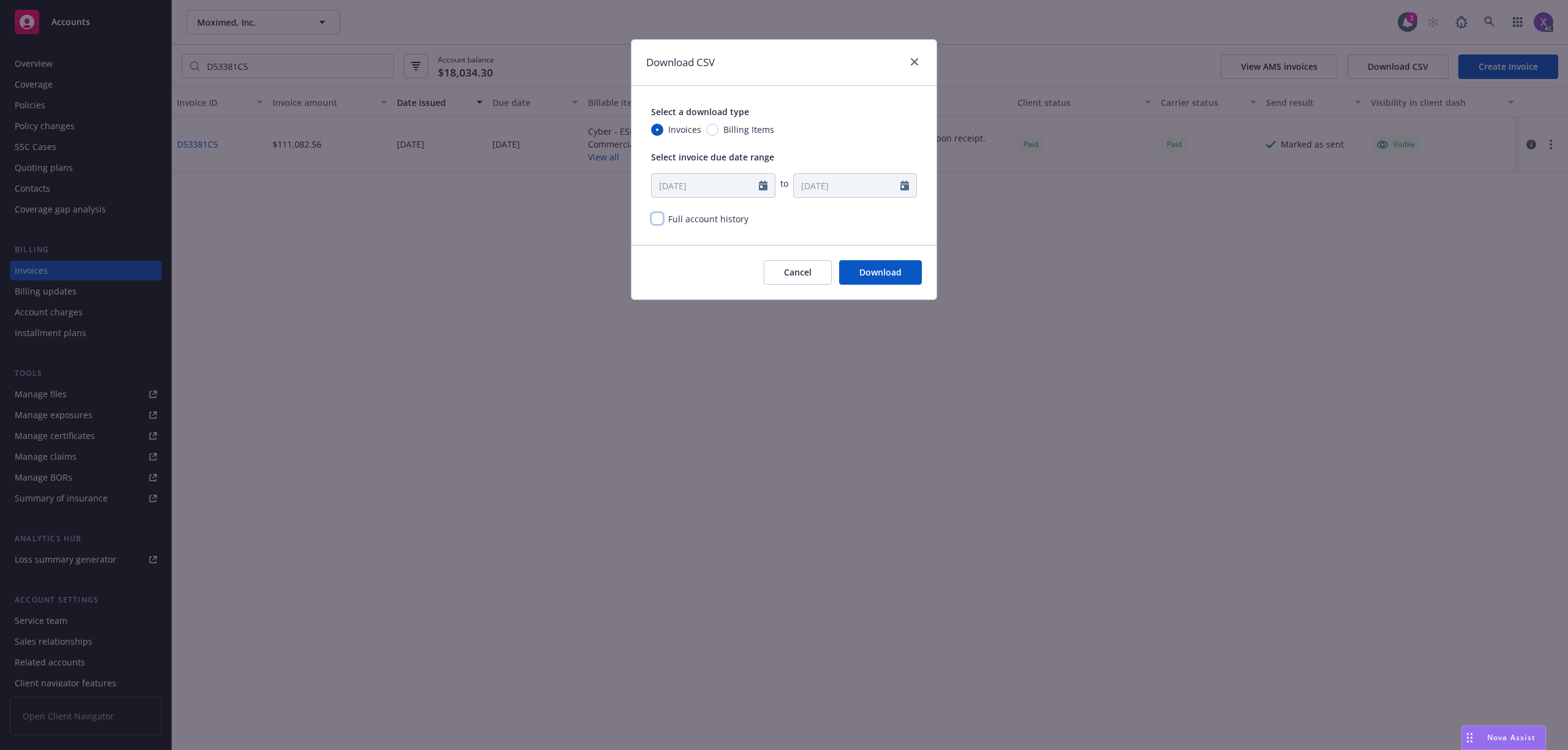
checkbox input "false"
click at [765, 186] on icon "Calendar" at bounding box center [762, 186] width 9 height 10
select select "7"
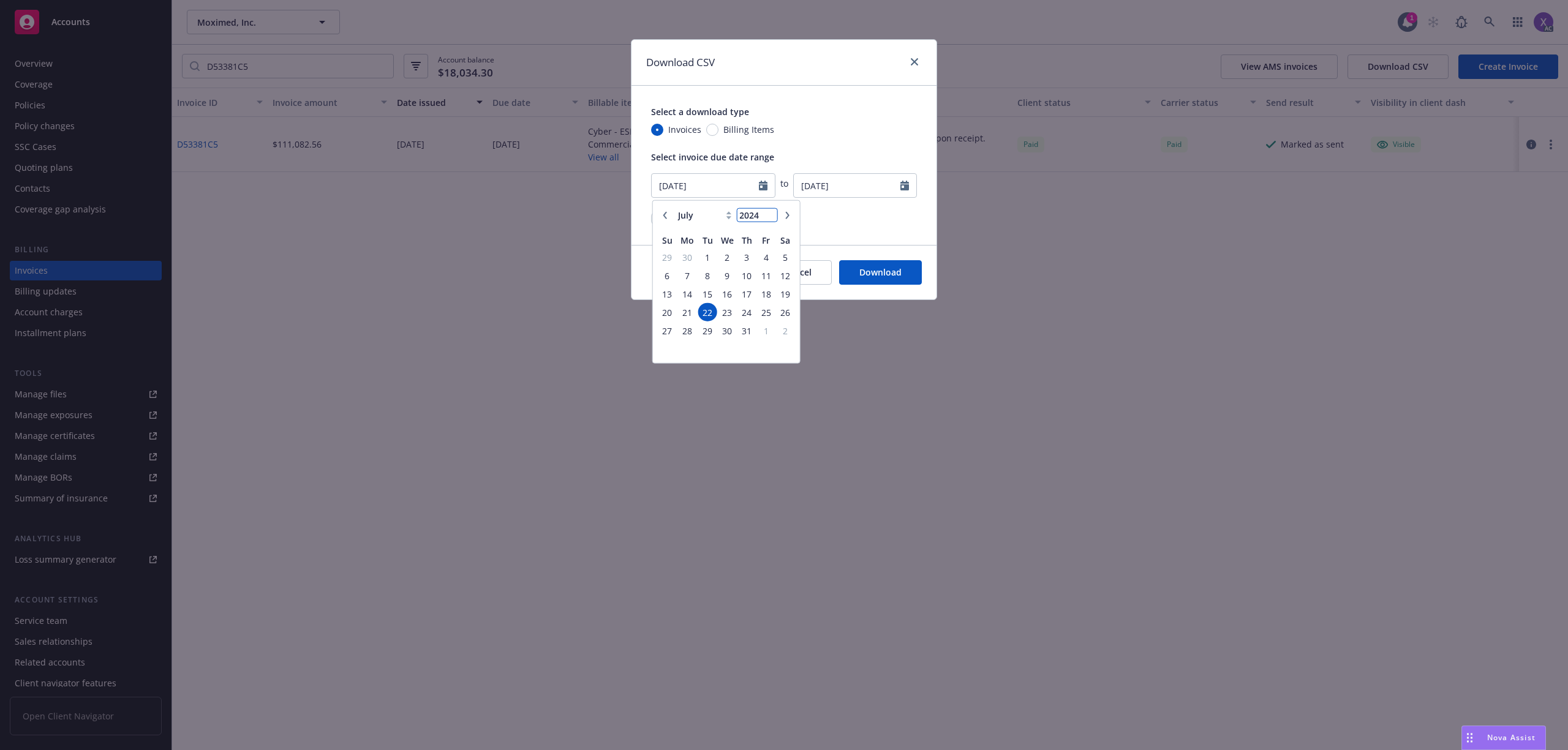
click at [770, 216] on input "2024" at bounding box center [756, 215] width 40 height 13
type input "2023"
click at [770, 216] on input "2023" at bounding box center [756, 215] width 40 height 13
click at [666, 212] on icon "button" at bounding box center [666, 215] width 8 height 8
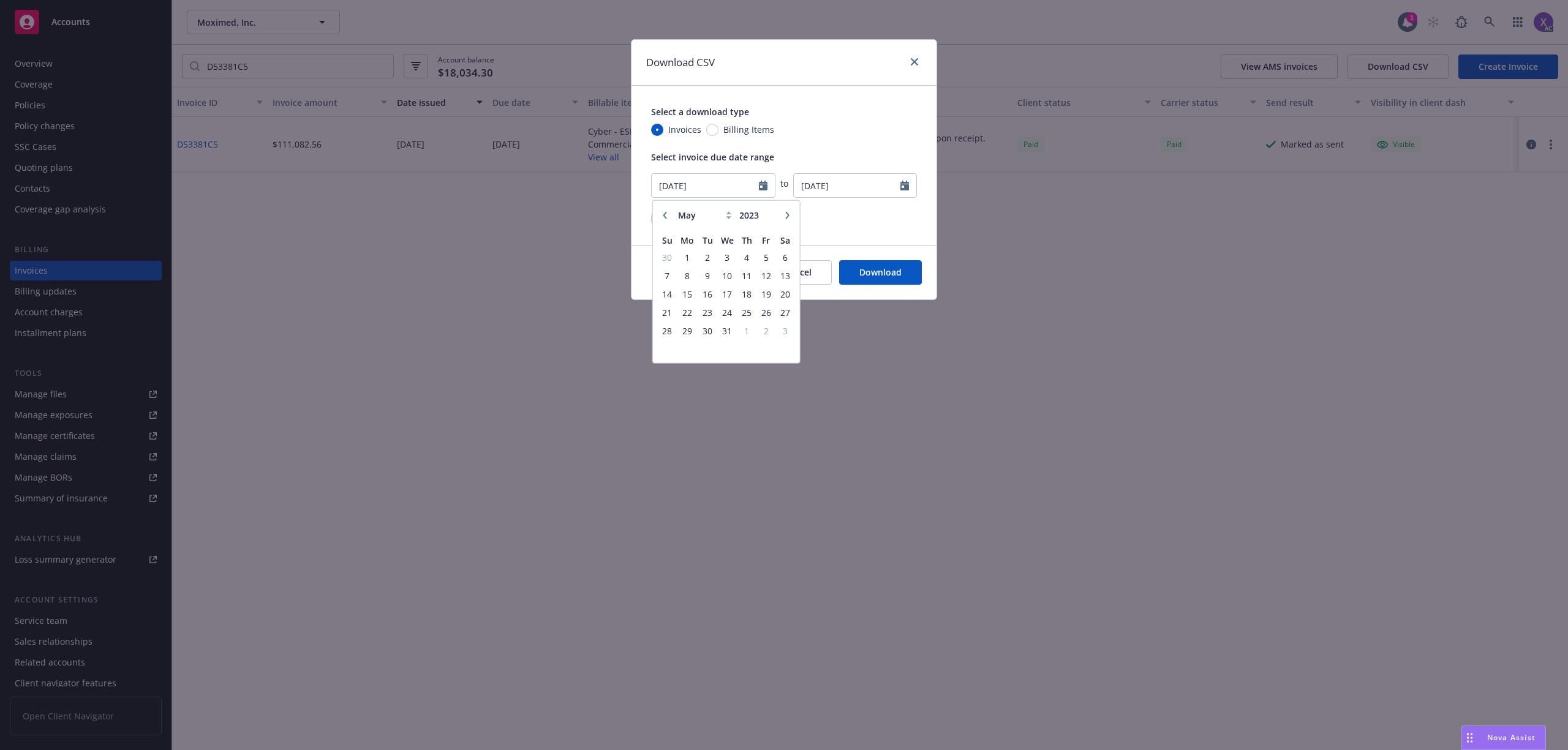
click at [666, 212] on icon "button" at bounding box center [666, 215] width 8 height 8
select select "4"
click at [833, 220] on div "Full account history" at bounding box center [784, 219] width 266 height 13
click at [902, 186] on icon "Calendar" at bounding box center [904, 186] width 9 height 10
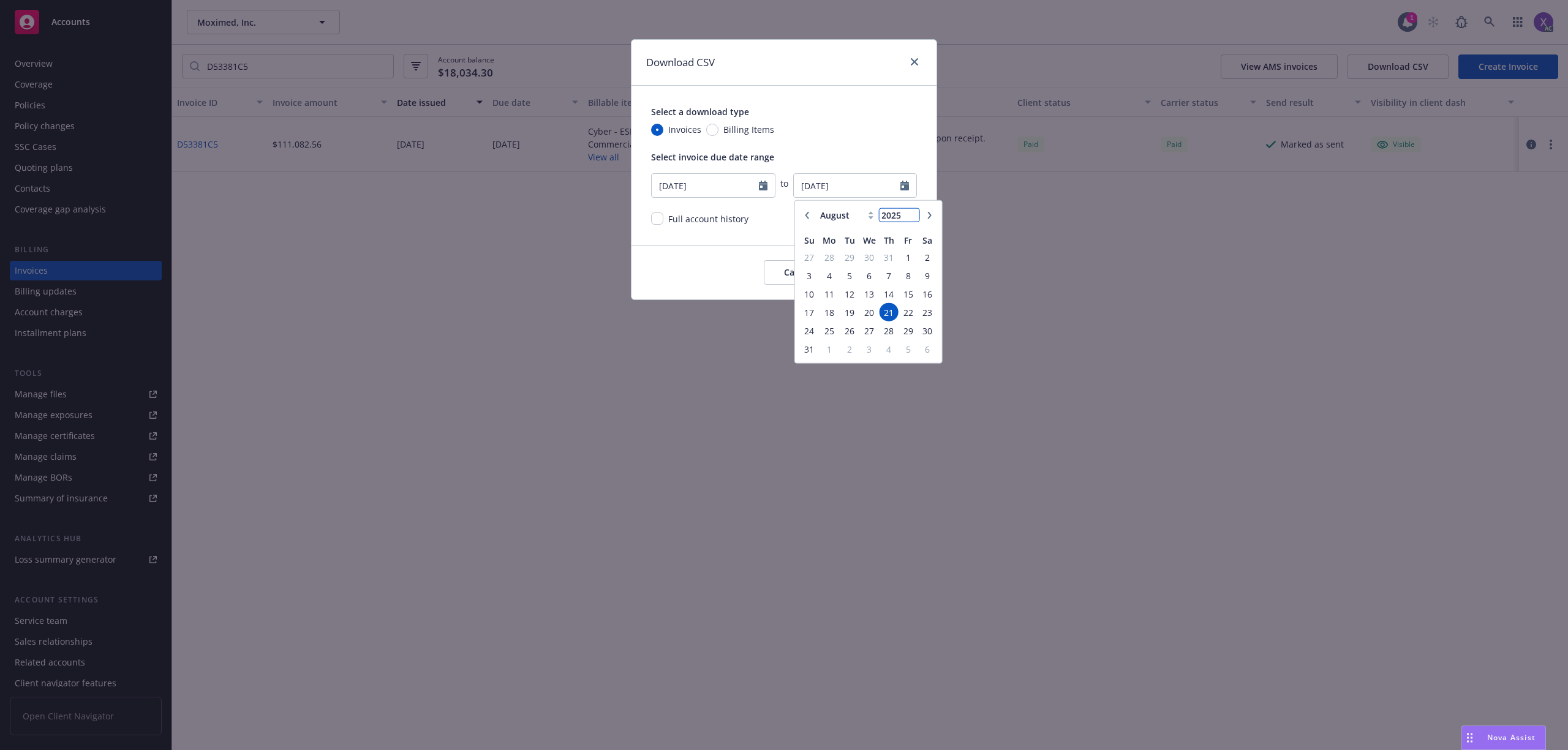
click at [911, 217] on input "2025" at bounding box center [898, 215] width 40 height 13
click at [911, 218] on input "2025" at bounding box center [898, 215] width 40 height 13
click at [809, 212] on icon "button" at bounding box center [807, 215] width 4 height 8
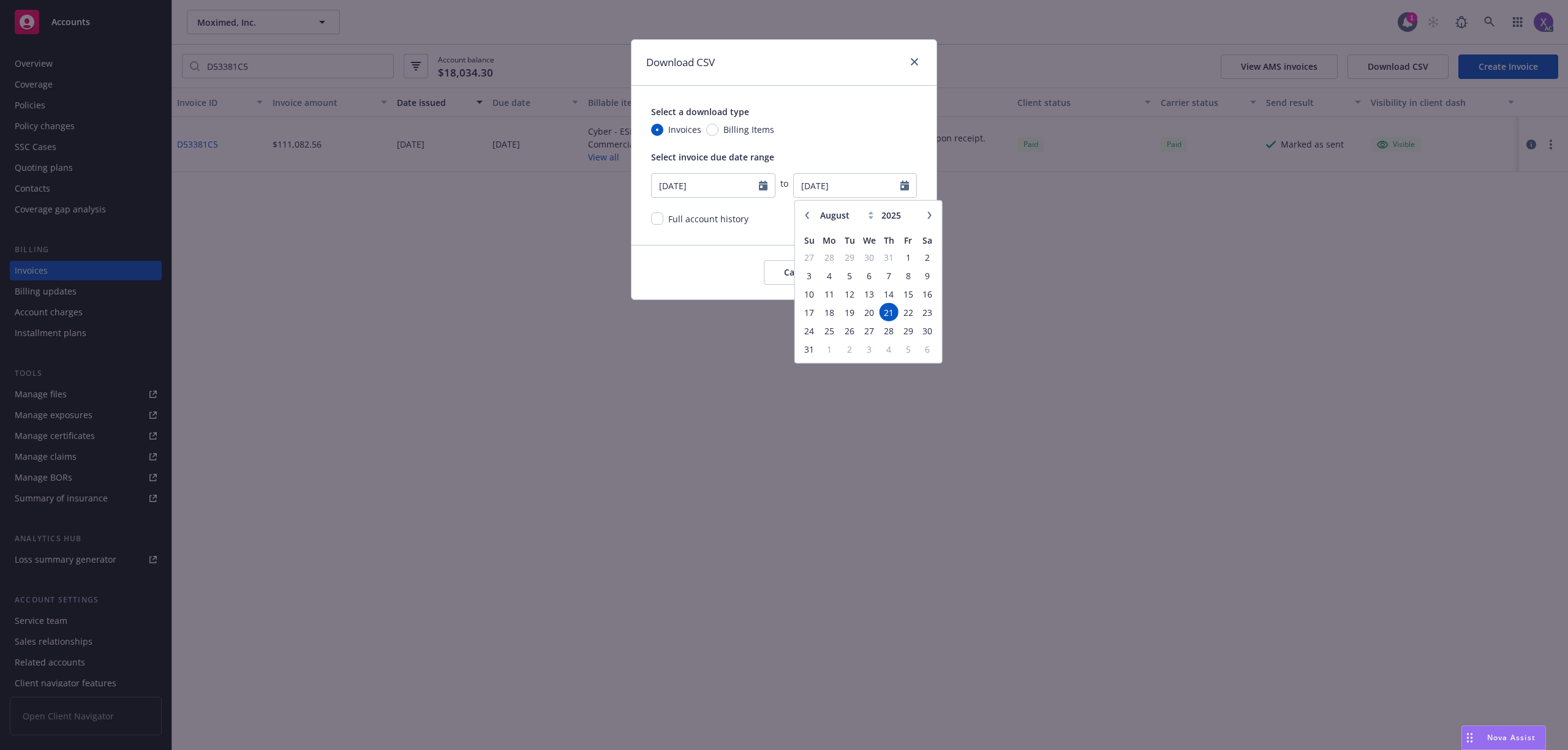
select select "7"
click at [911, 222] on input "2025" at bounding box center [898, 215] width 40 height 13
click at [914, 220] on input "2025" at bounding box center [898, 215] width 40 height 13
click at [864, 190] on input "[DATE]" at bounding box center [846, 186] width 107 height 23
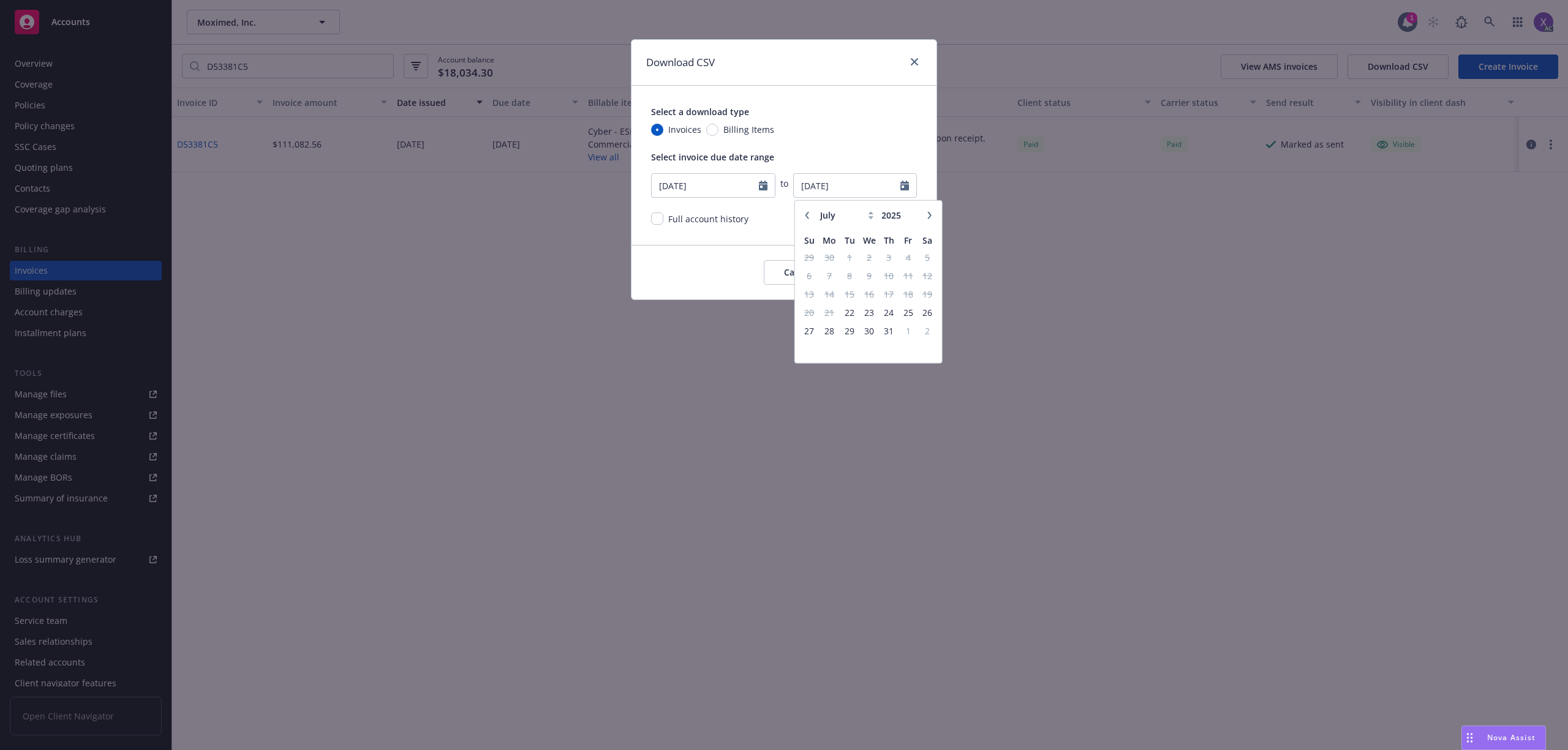
type input "[DATE]"
click at [932, 215] on icon "button" at bounding box center [930, 215] width 8 height 8
select select "9"
click at [865, 190] on input "[DATE]" at bounding box center [846, 186] width 107 height 23
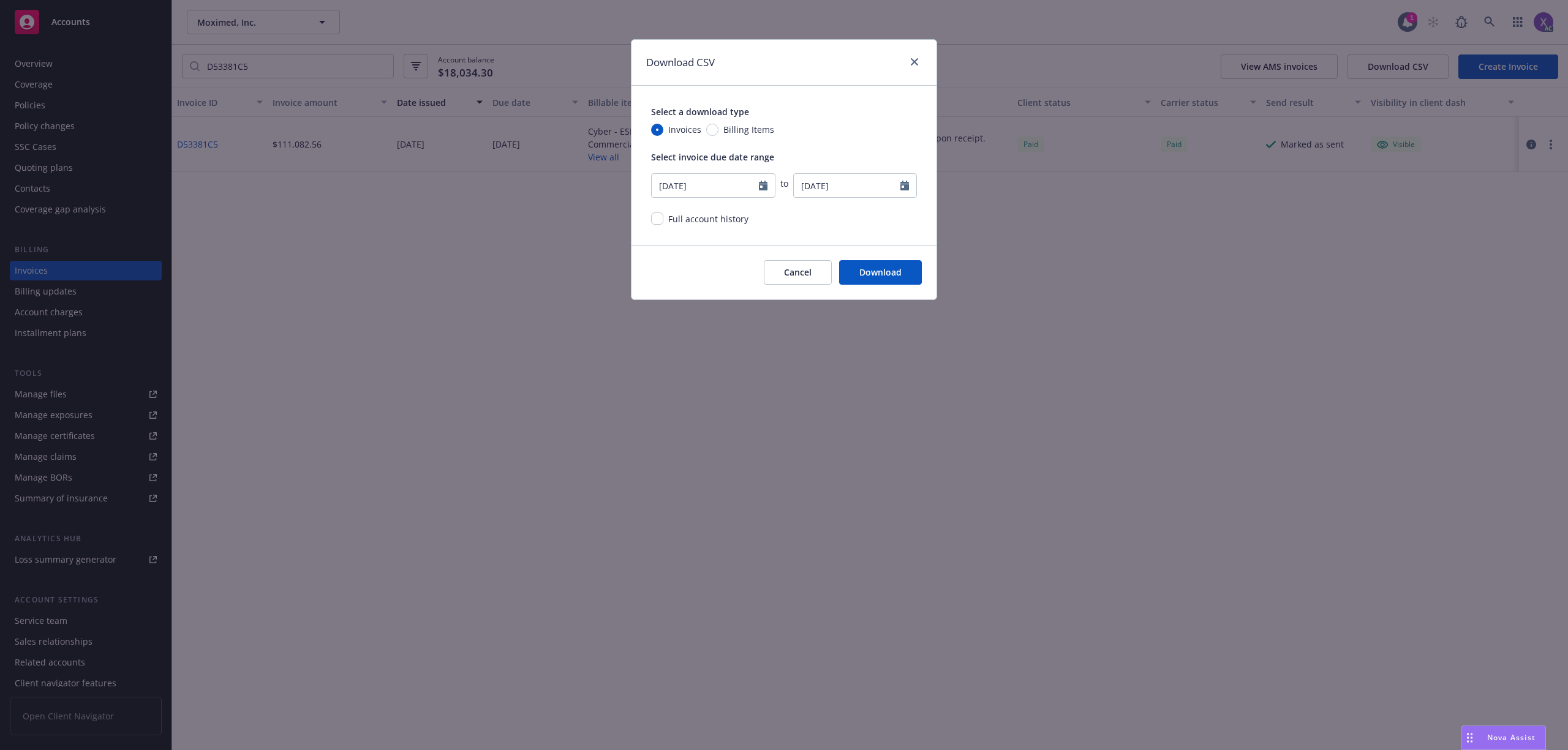
type input "[DATE]"
click at [892, 265] on button "Download" at bounding box center [879, 272] width 82 height 24
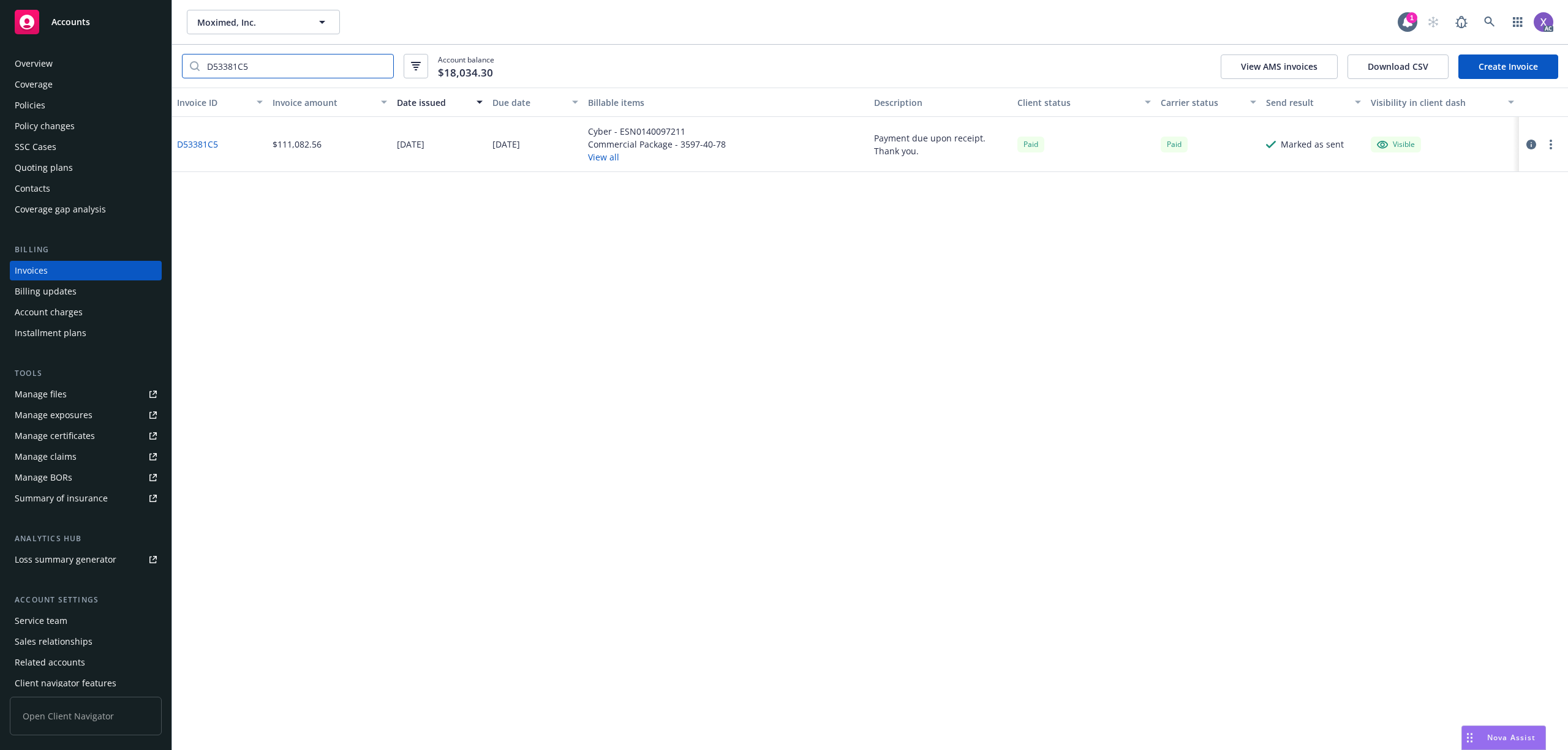
click at [273, 64] on input "D53381C5" at bounding box center [296, 66] width 193 height 23
type input "D"
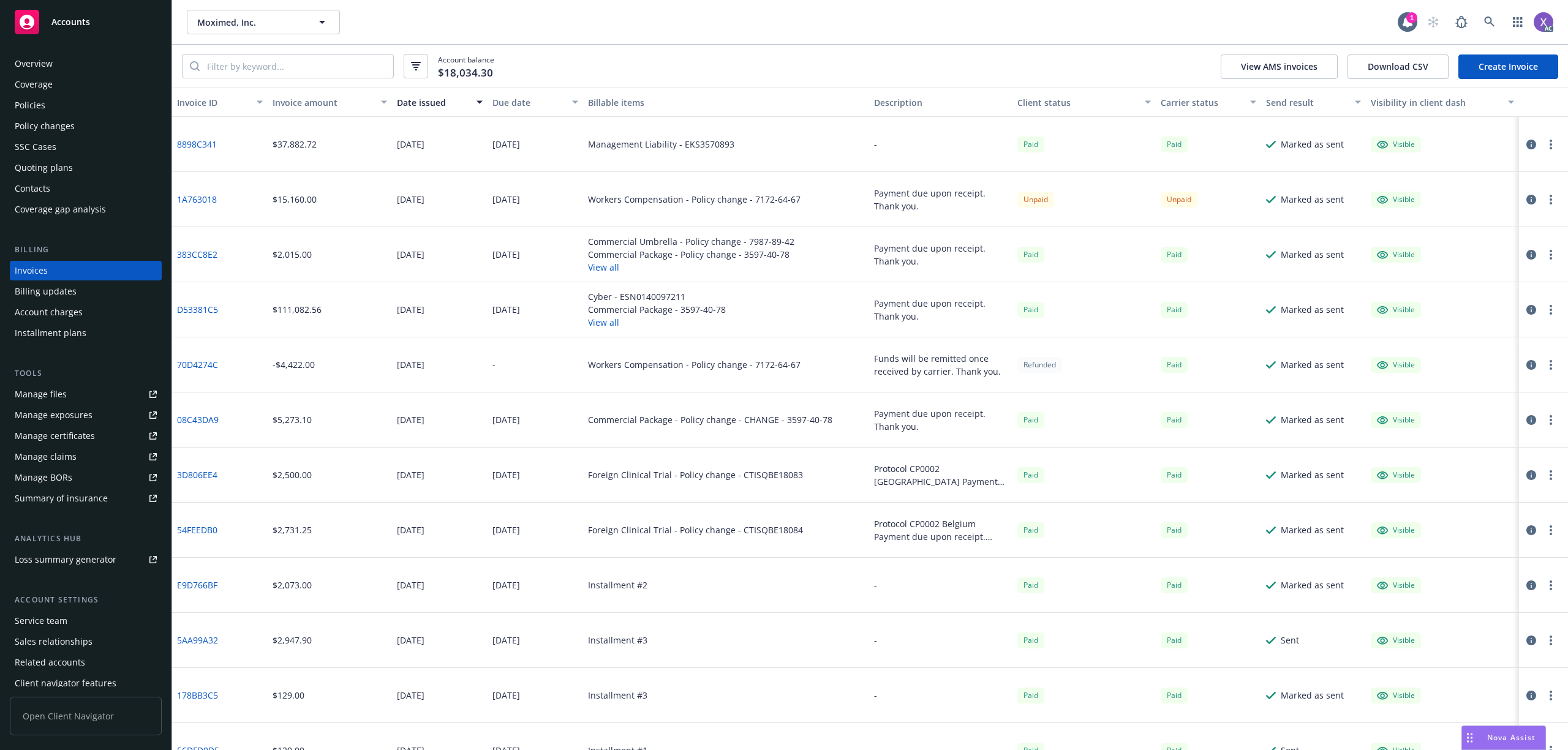
click at [1431, 61] on button "Download CSV" at bounding box center [1398, 66] width 101 height 24
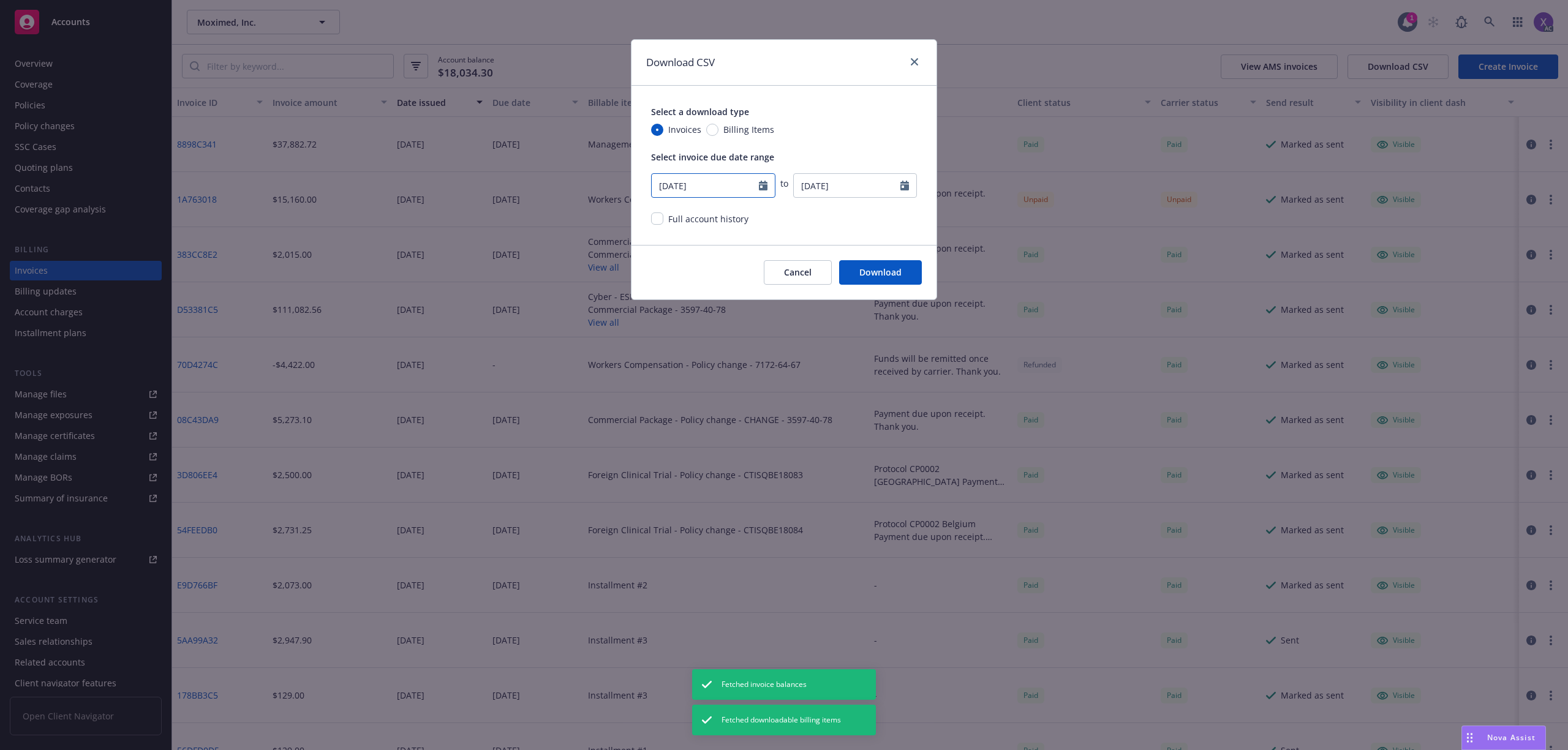
click at [762, 181] on icon "Calendar" at bounding box center [762, 186] width 9 height 10
select select "7"
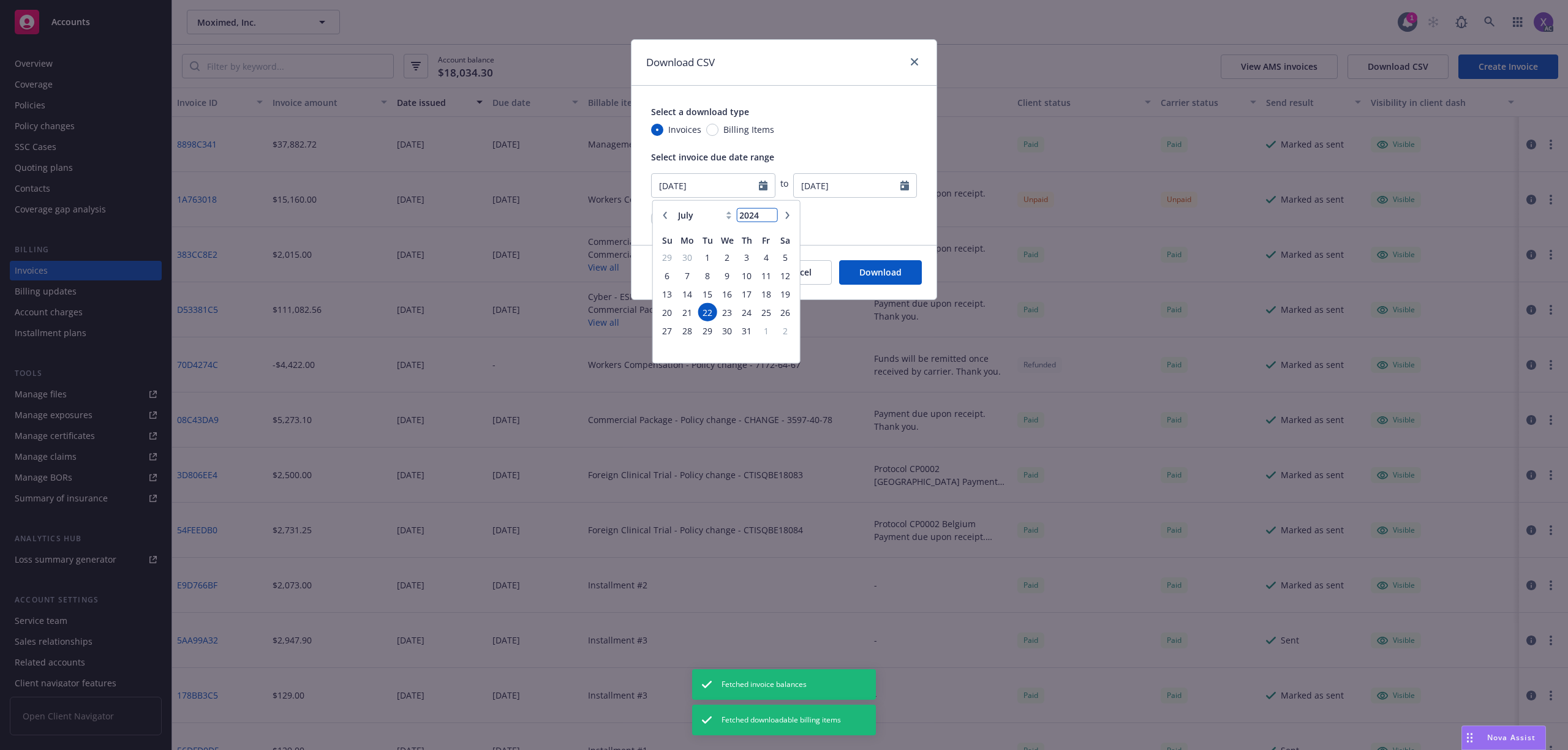
click at [765, 216] on input "2024" at bounding box center [756, 215] width 40 height 13
type input "2023"
click at [767, 216] on input "2023" at bounding box center [756, 215] width 40 height 13
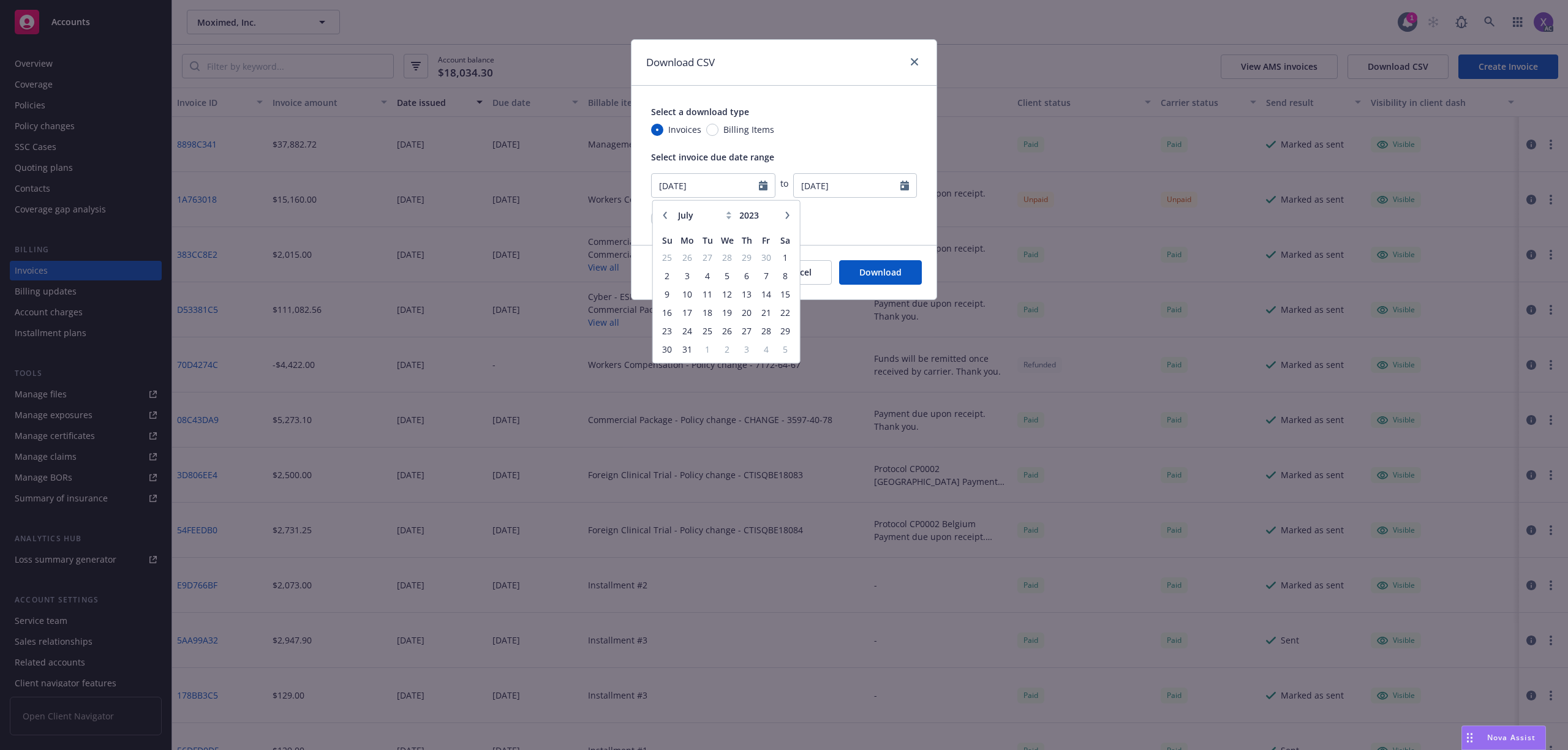
click at [665, 215] on icon "button" at bounding box center [666, 215] width 4 height 8
select select "4"
click at [860, 211] on div "Select a download type Invoices Billing Items Select invoice due date range [DA…" at bounding box center [784, 165] width 305 height 160
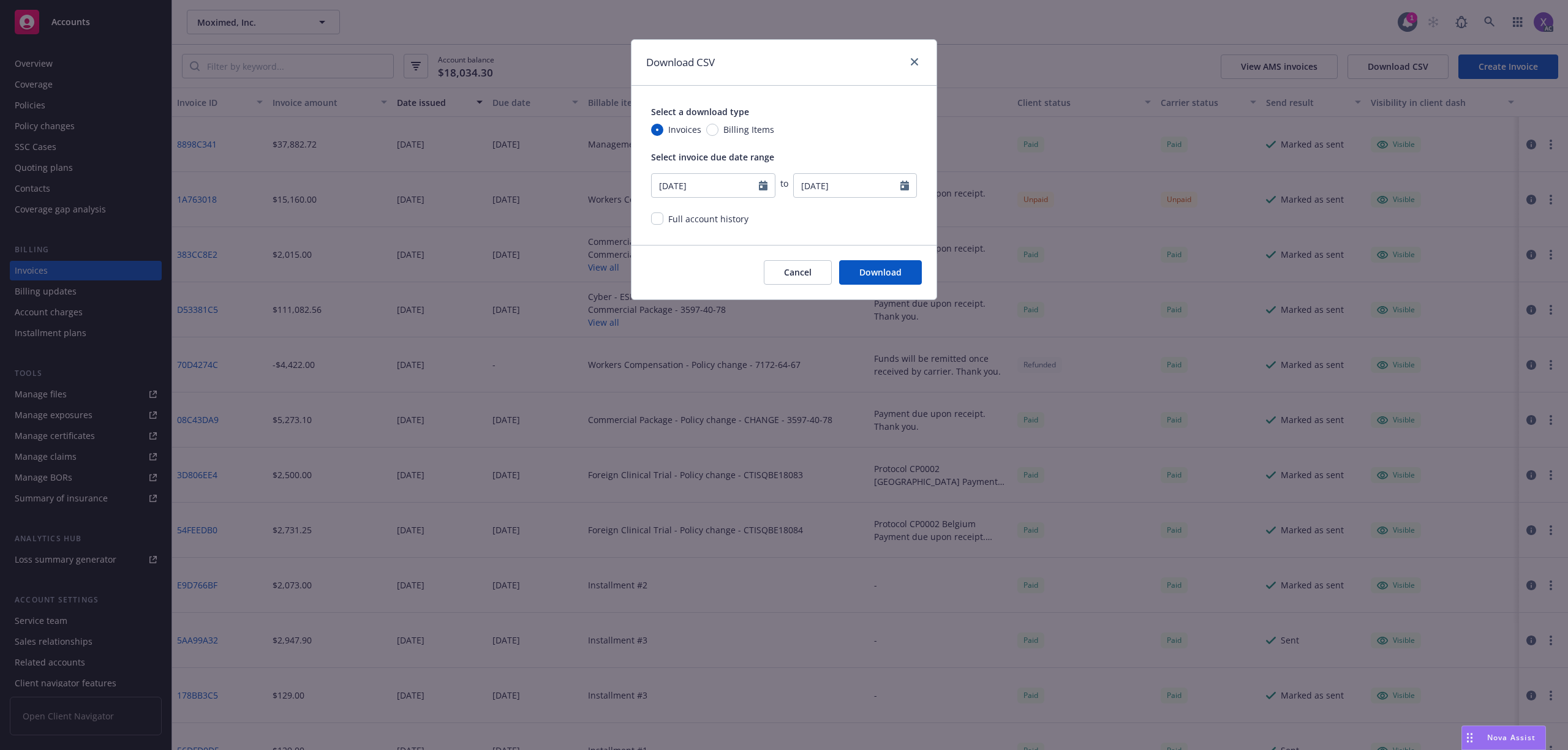
click at [879, 264] on button "Download" at bounding box center [879, 272] width 82 height 24
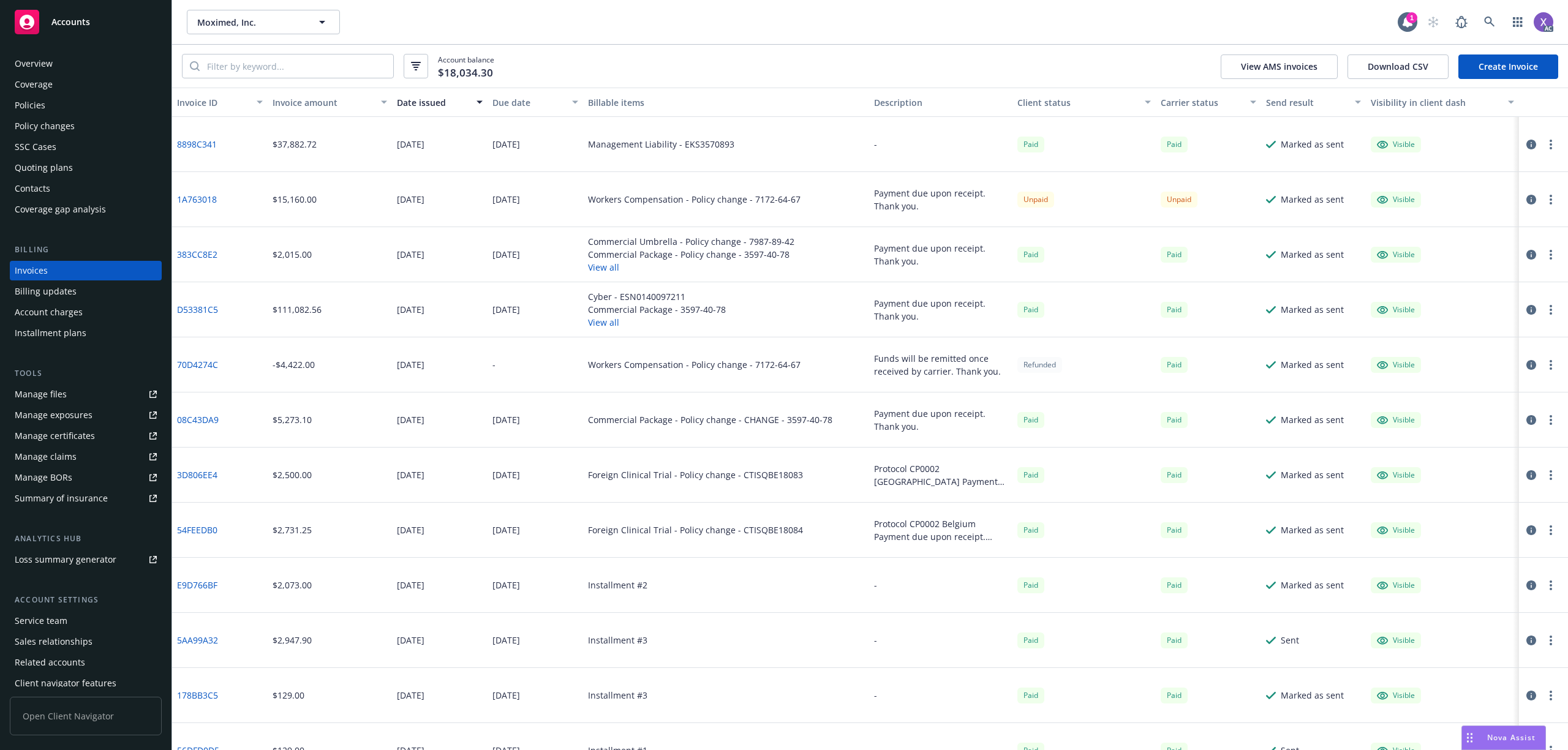
click at [1507, 65] on link "Create Invoice" at bounding box center [1507, 66] width 100 height 24
